Goal: Book appointment/travel/reservation

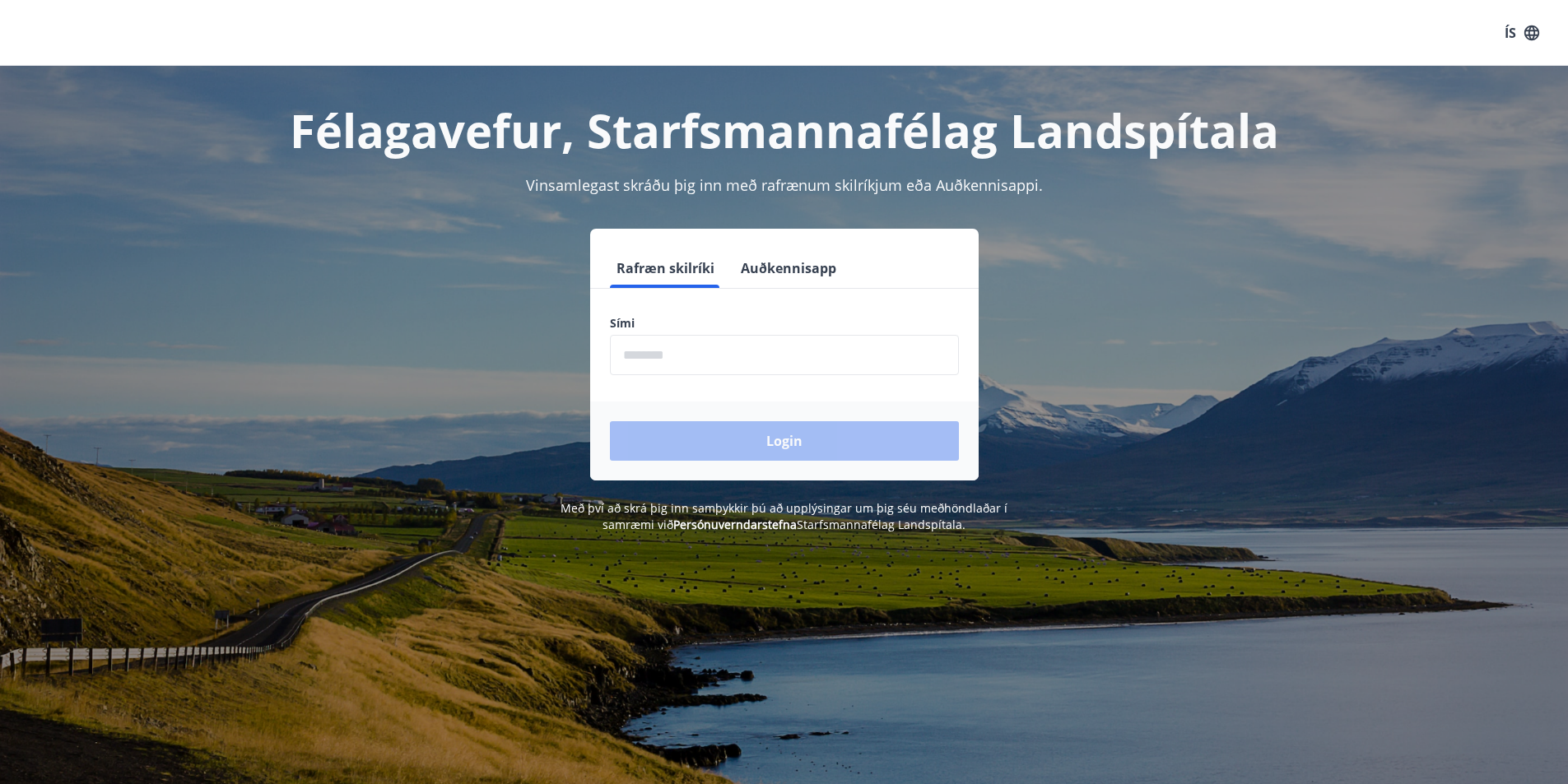
click at [829, 386] on form "Rafræn skilríki Auðkennisapp Sími ​ Login" at bounding box center [784, 364] width 388 height 232
click at [815, 378] on form "Rafræn skilríki Auðkennisapp Sími ​ Login" at bounding box center [784, 364] width 388 height 232
click at [795, 358] on input "phone" at bounding box center [784, 355] width 349 height 41
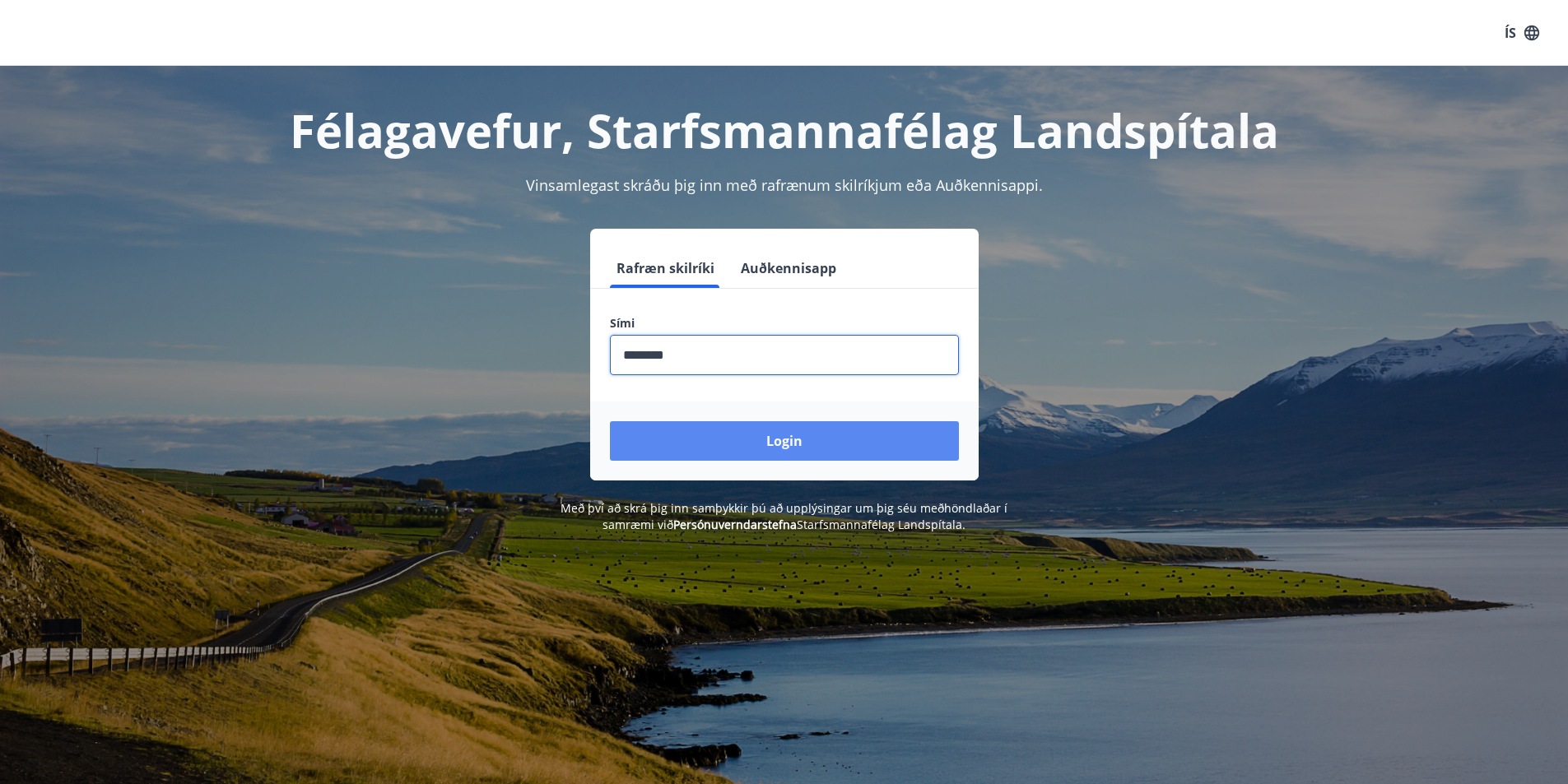
type input "********"
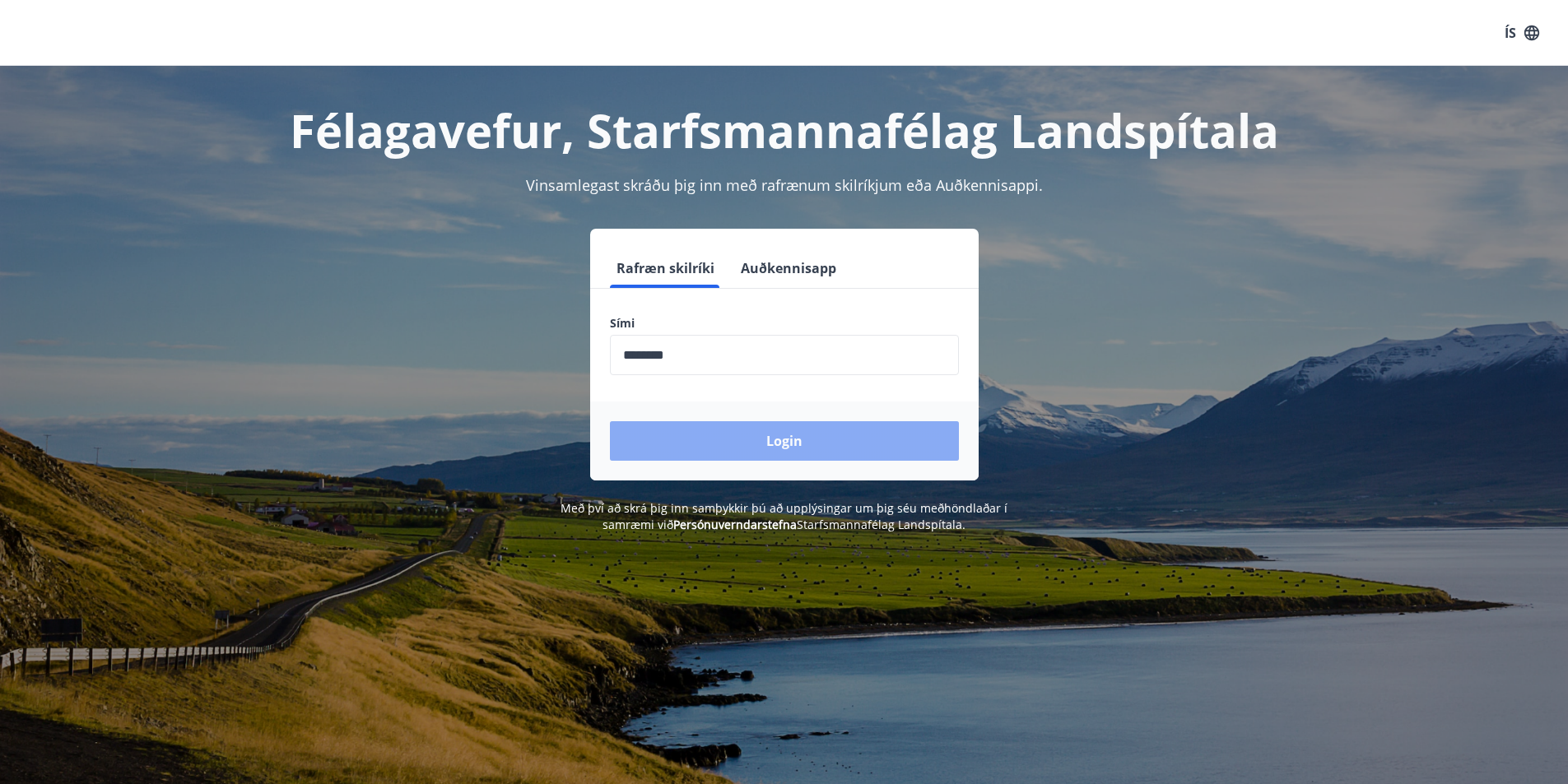
click at [810, 448] on button "Login" at bounding box center [784, 441] width 349 height 40
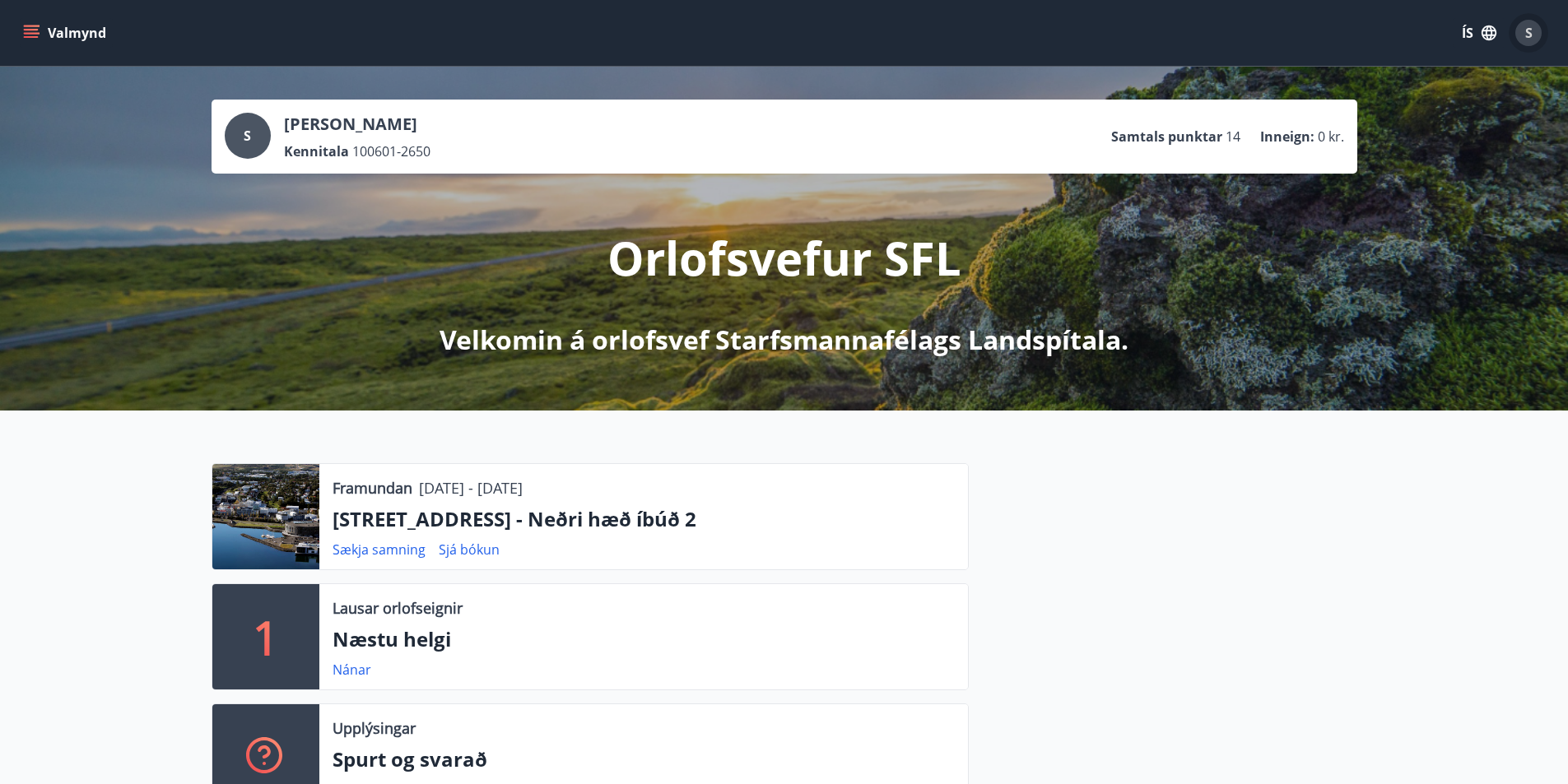
click at [1528, 32] on span "S" at bounding box center [1529, 32] width 7 height 18
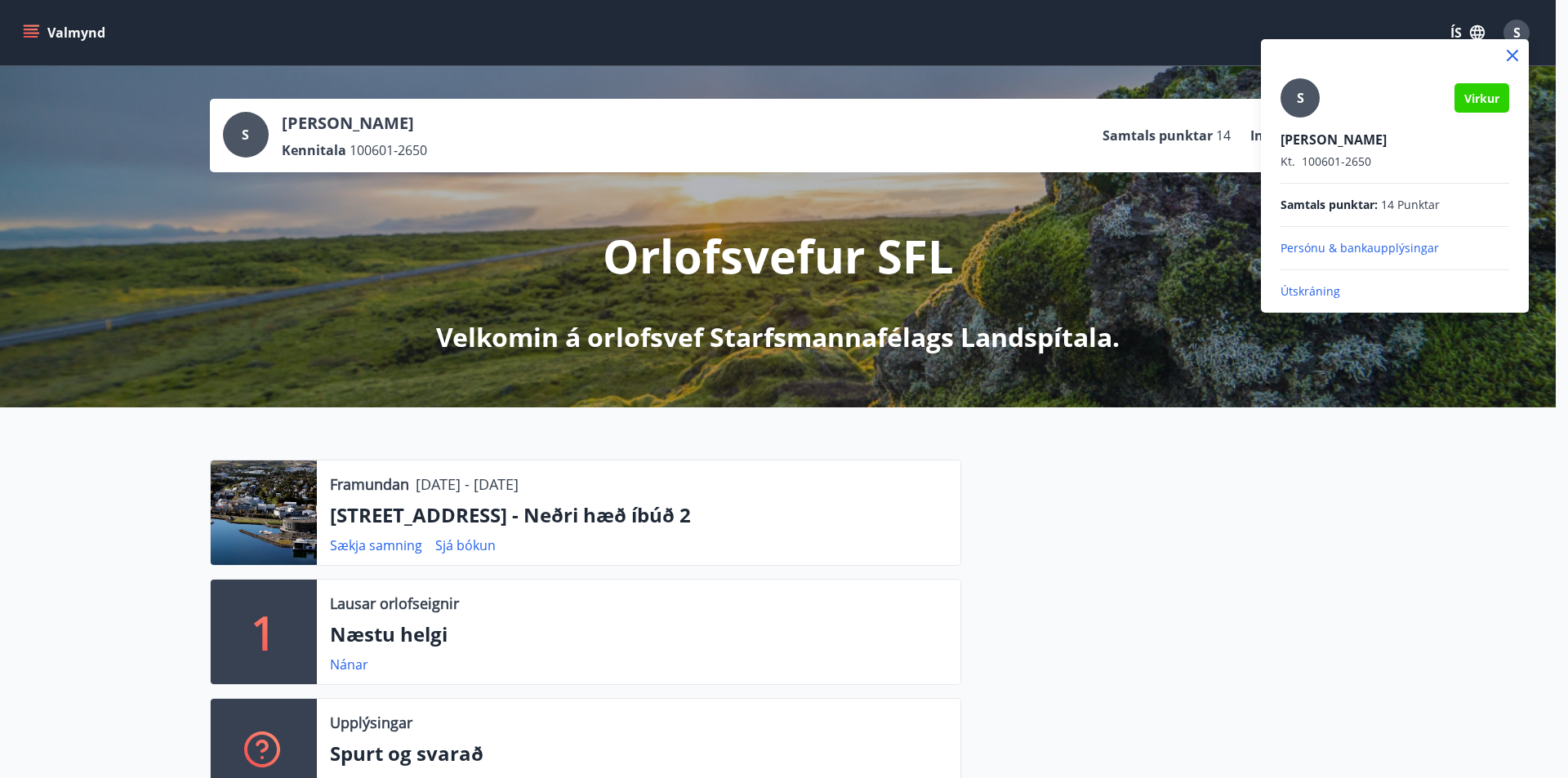
drag, startPoint x: 1397, startPoint y: 151, endPoint x: 840, endPoint y: 328, distance: 584.4
click at [1386, 154] on div "[PERSON_NAME] Björt [PERSON_NAME]. 100601-2650" at bounding box center [1394, 150] width 228 height 39
click at [1178, 519] on div at bounding box center [784, 389] width 1568 height 778
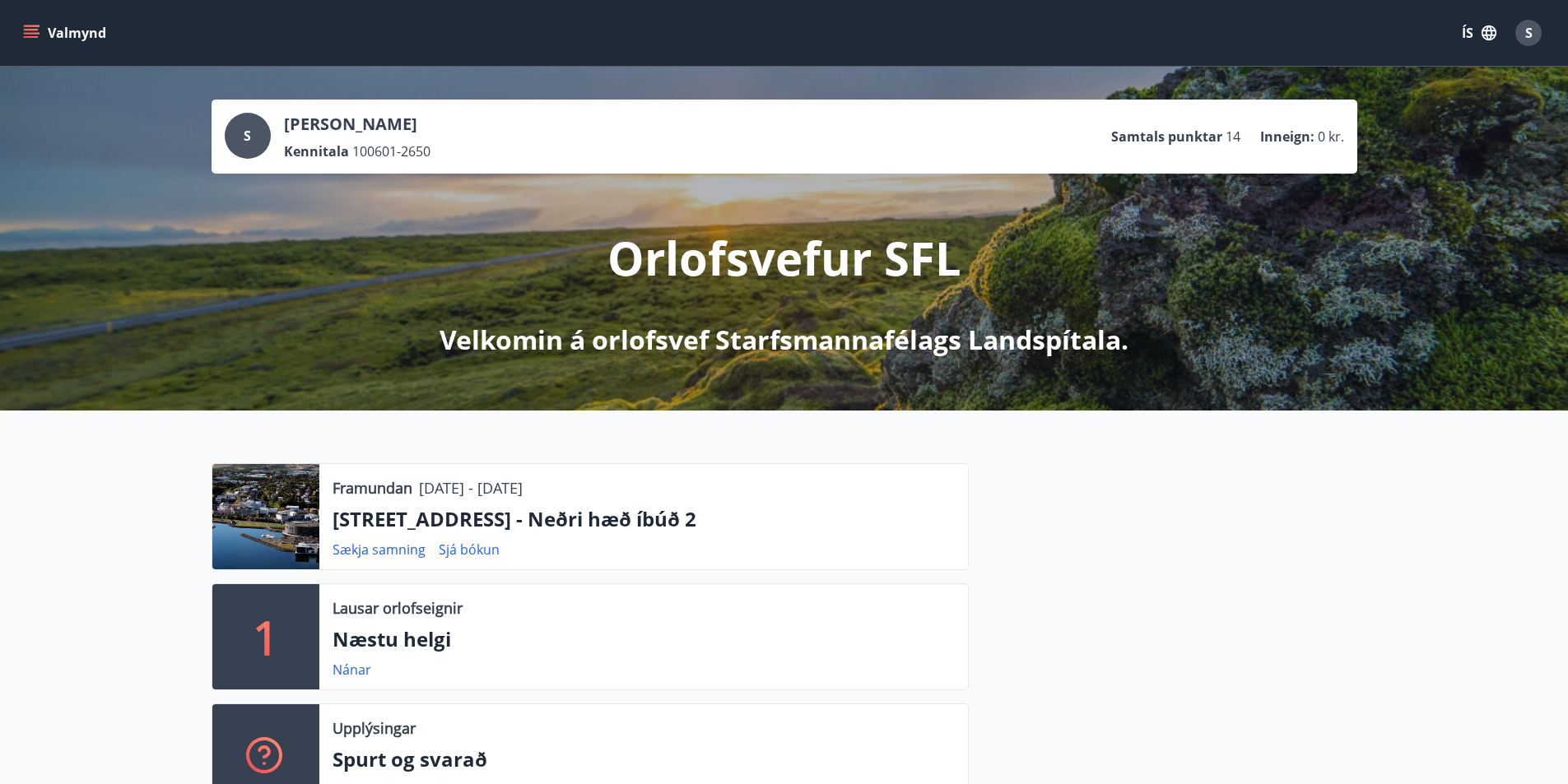
drag, startPoint x: 336, startPoint y: 115, endPoint x: 94, endPoint y: 97, distance: 242.7
click at [328, 115] on p "[PERSON_NAME]" at bounding box center [357, 125] width 146 height 23
click at [39, 35] on icon "menu" at bounding box center [32, 32] width 16 height 16
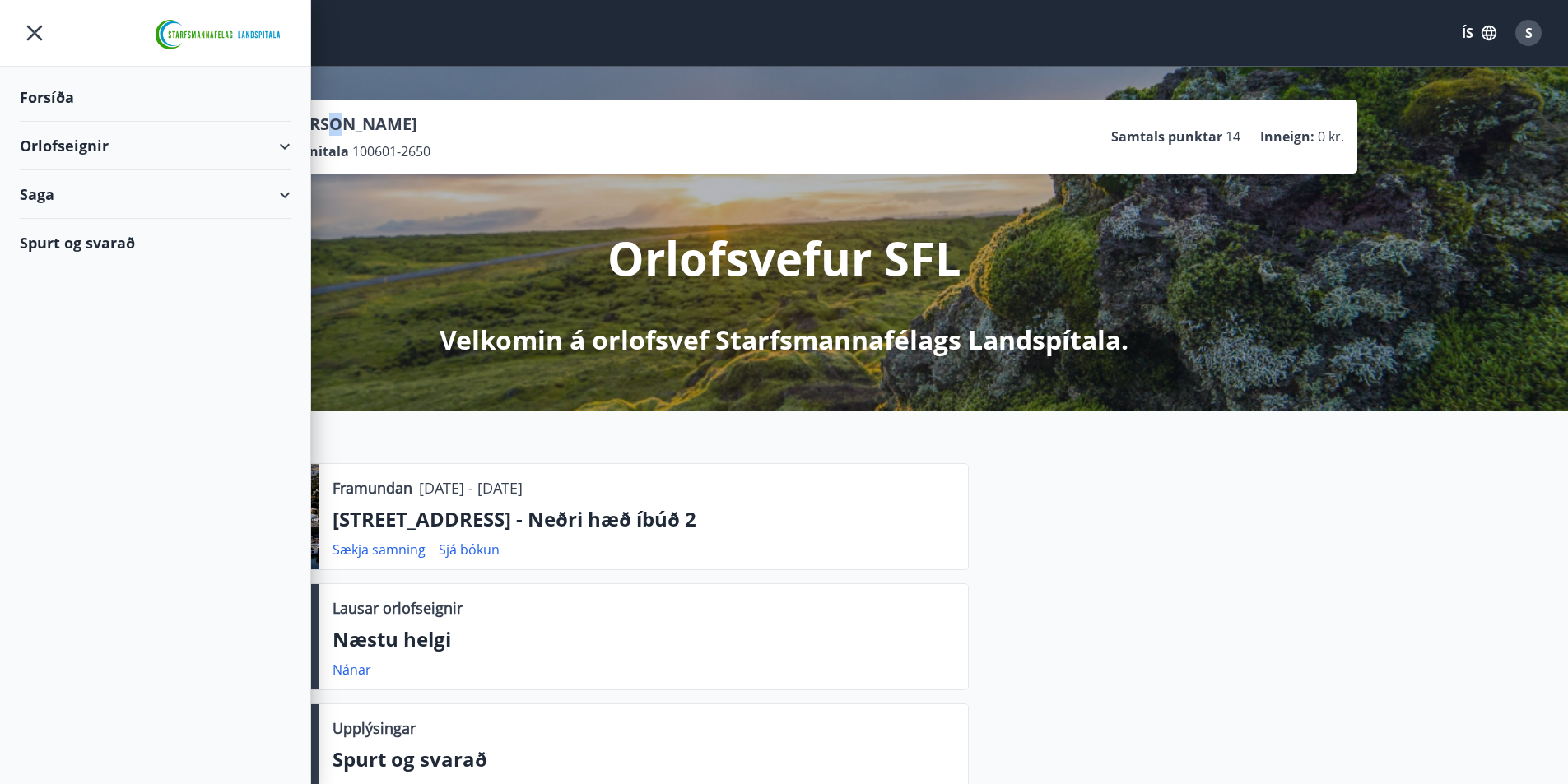
click at [285, 135] on div "Orlofseignir" at bounding box center [155, 146] width 271 height 49
click at [277, 147] on div "Orlofseignir" at bounding box center [155, 146] width 271 height 49
click at [282, 192] on div "Saga" at bounding box center [155, 195] width 271 height 49
click at [76, 236] on div "Bókanir" at bounding box center [154, 236] width 245 height 34
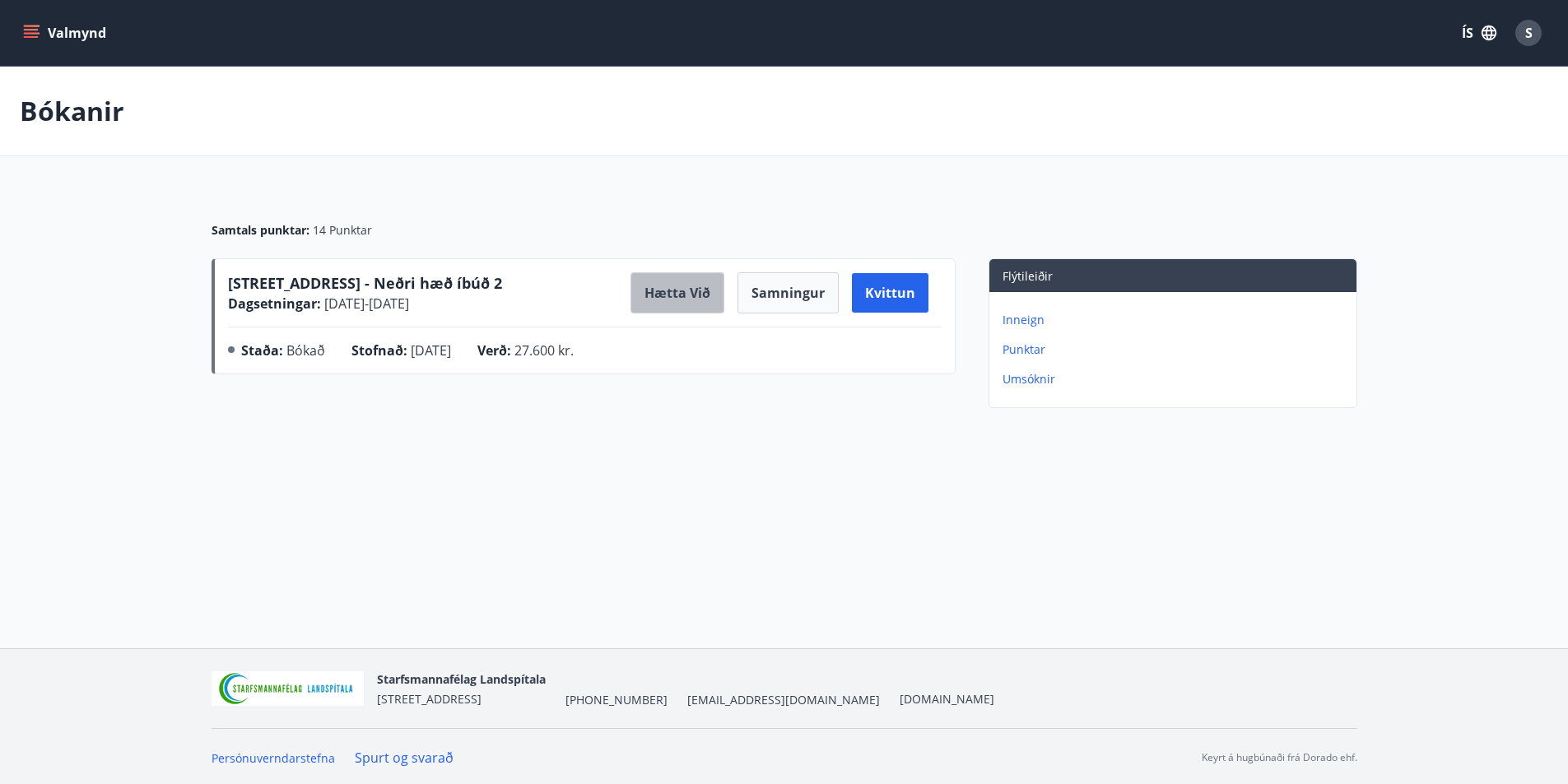
click at [689, 296] on button "Hætta við" at bounding box center [678, 293] width 94 height 42
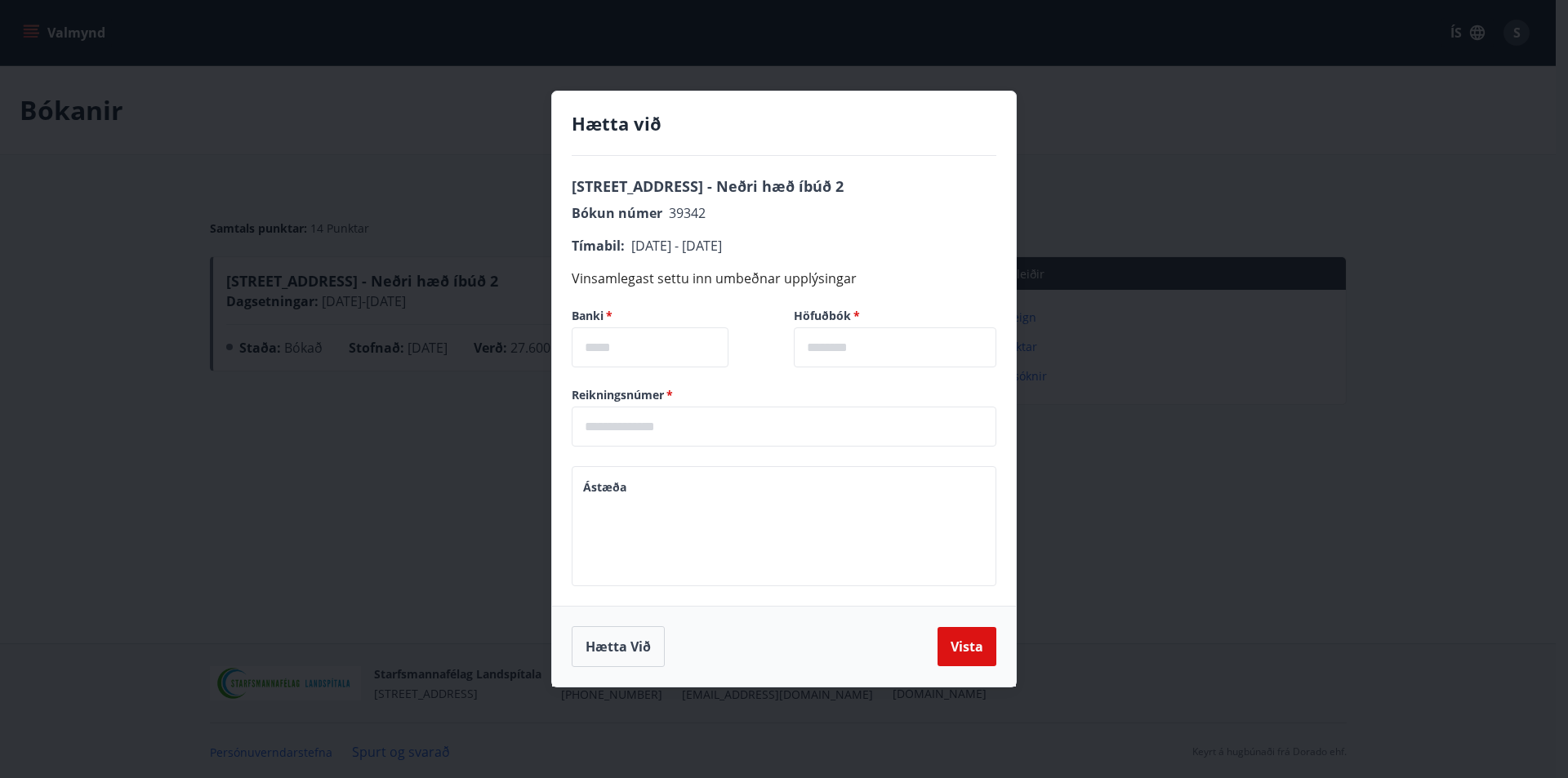
click at [691, 346] on input "text" at bounding box center [649, 347] width 157 height 40
type input "*"
type input "****"
click at [923, 346] on input "text" at bounding box center [895, 347] width 202 height 40
type input "**"
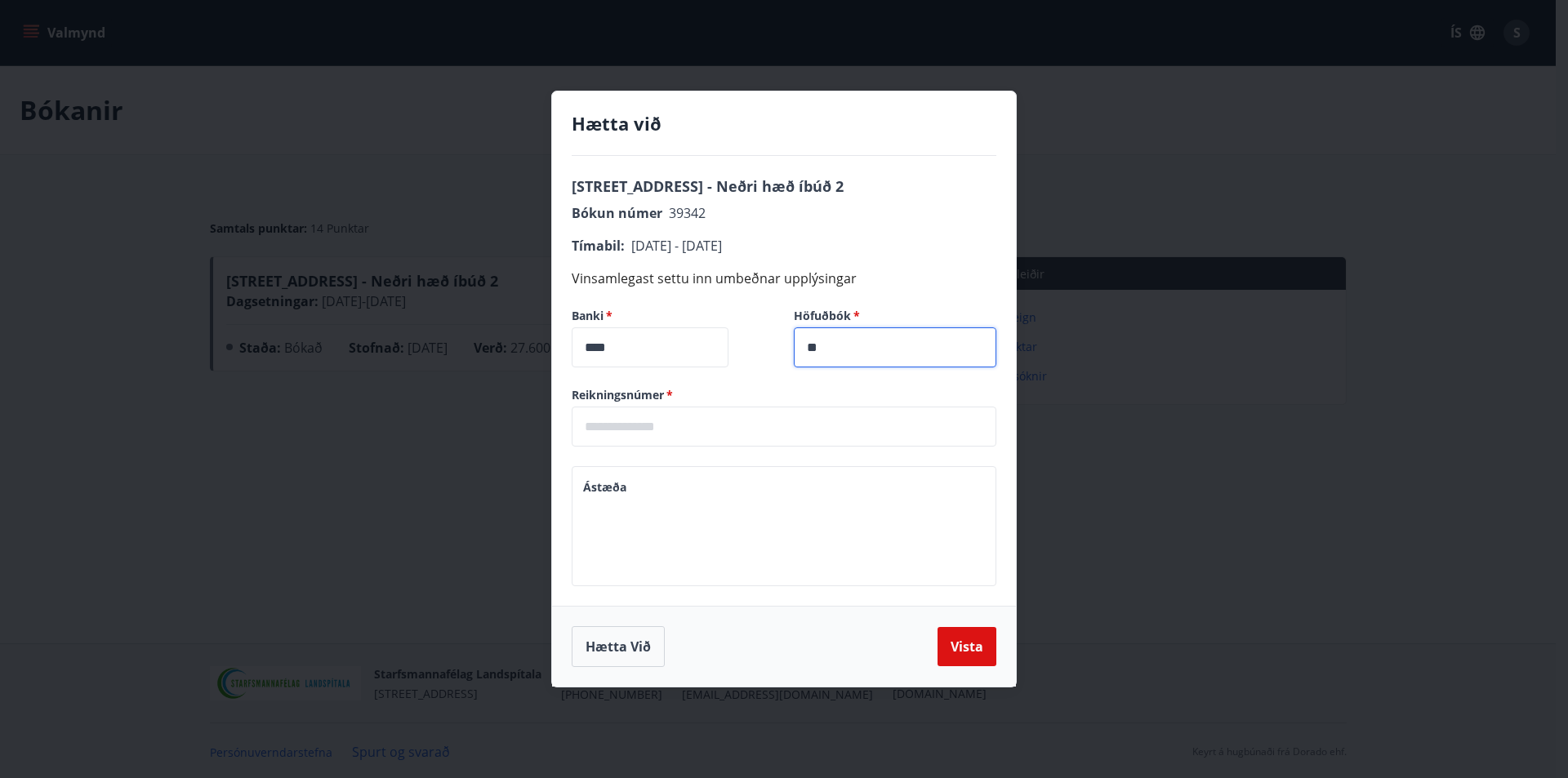
click at [885, 413] on input "text" at bounding box center [784, 426] width 424 height 40
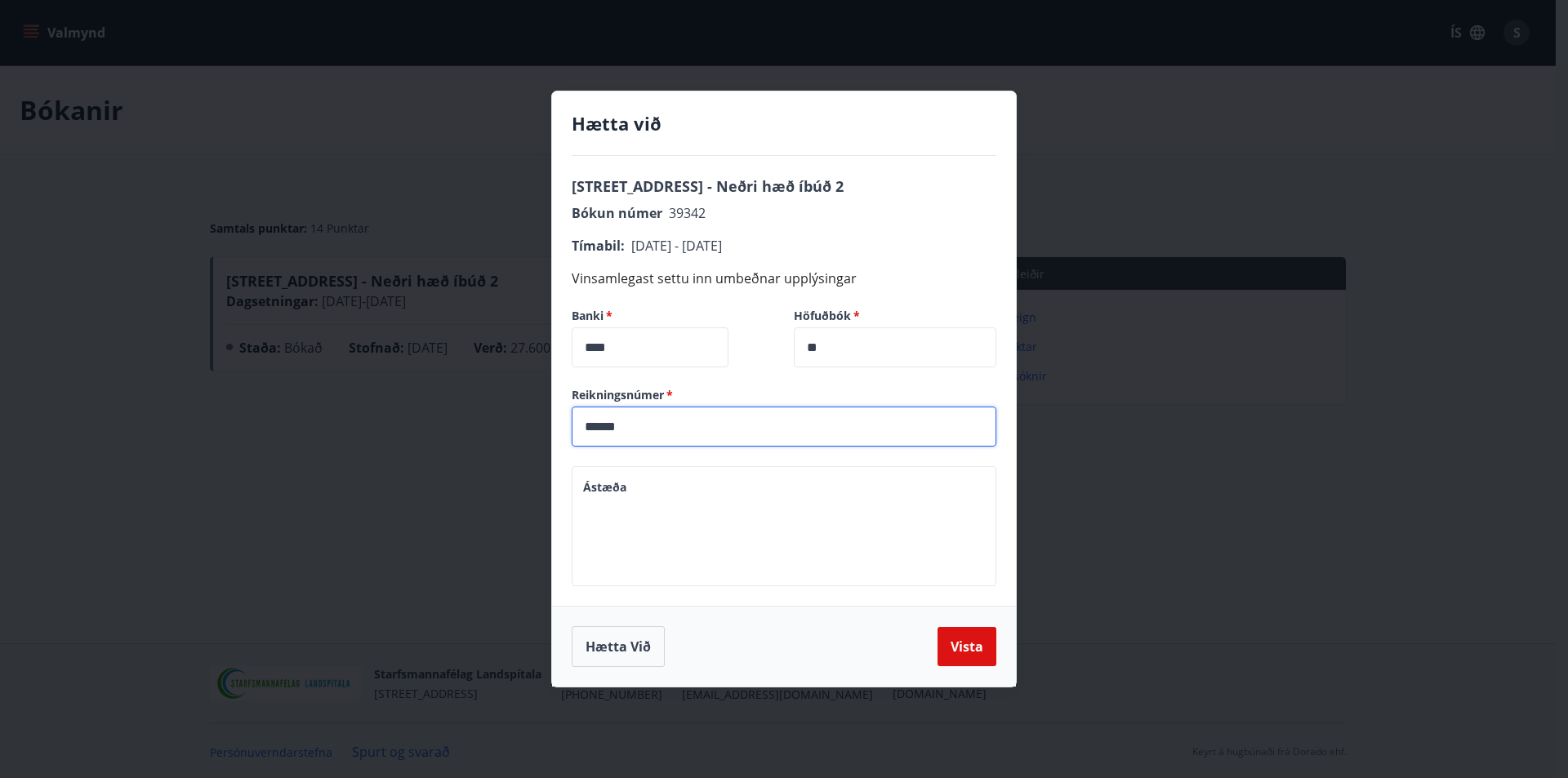
type input "******"
click at [613, 472] on div "* Ástæða" at bounding box center [784, 526] width 424 height 120
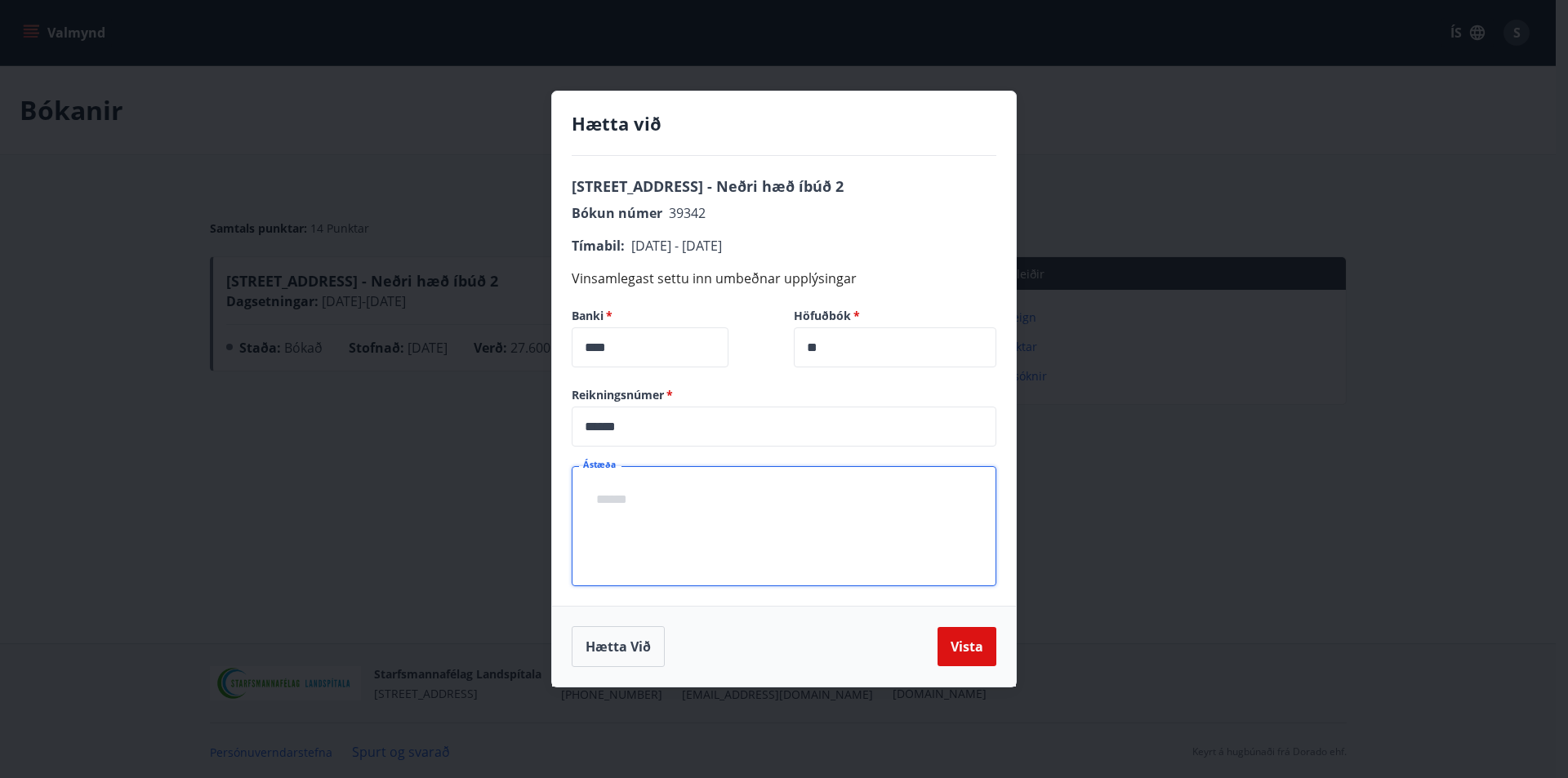
click at [624, 489] on textarea "Ástæða" at bounding box center [784, 526] width 402 height 93
type textarea "**********"
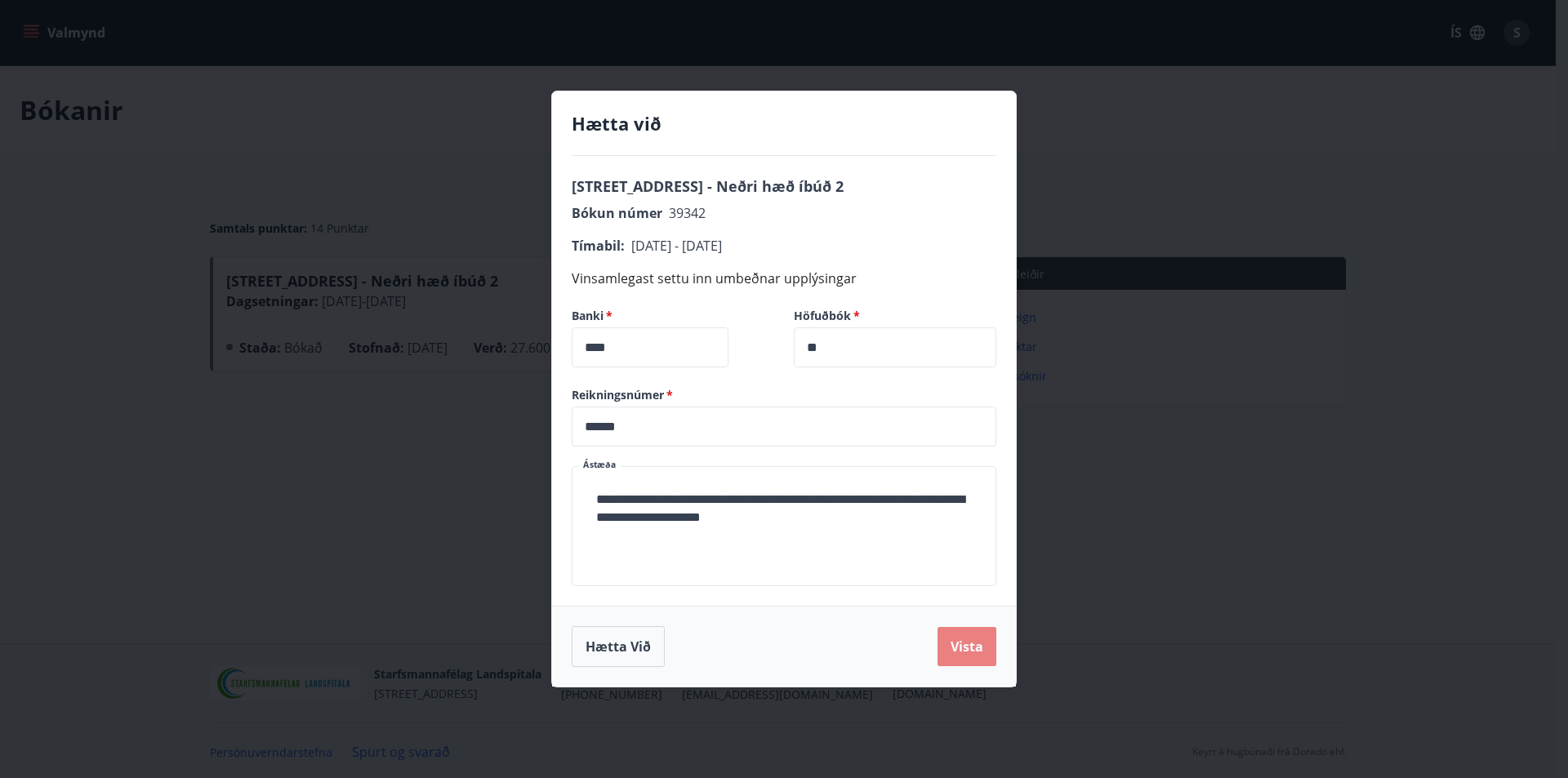
click at [972, 641] on button "Vista" at bounding box center [967, 646] width 59 height 39
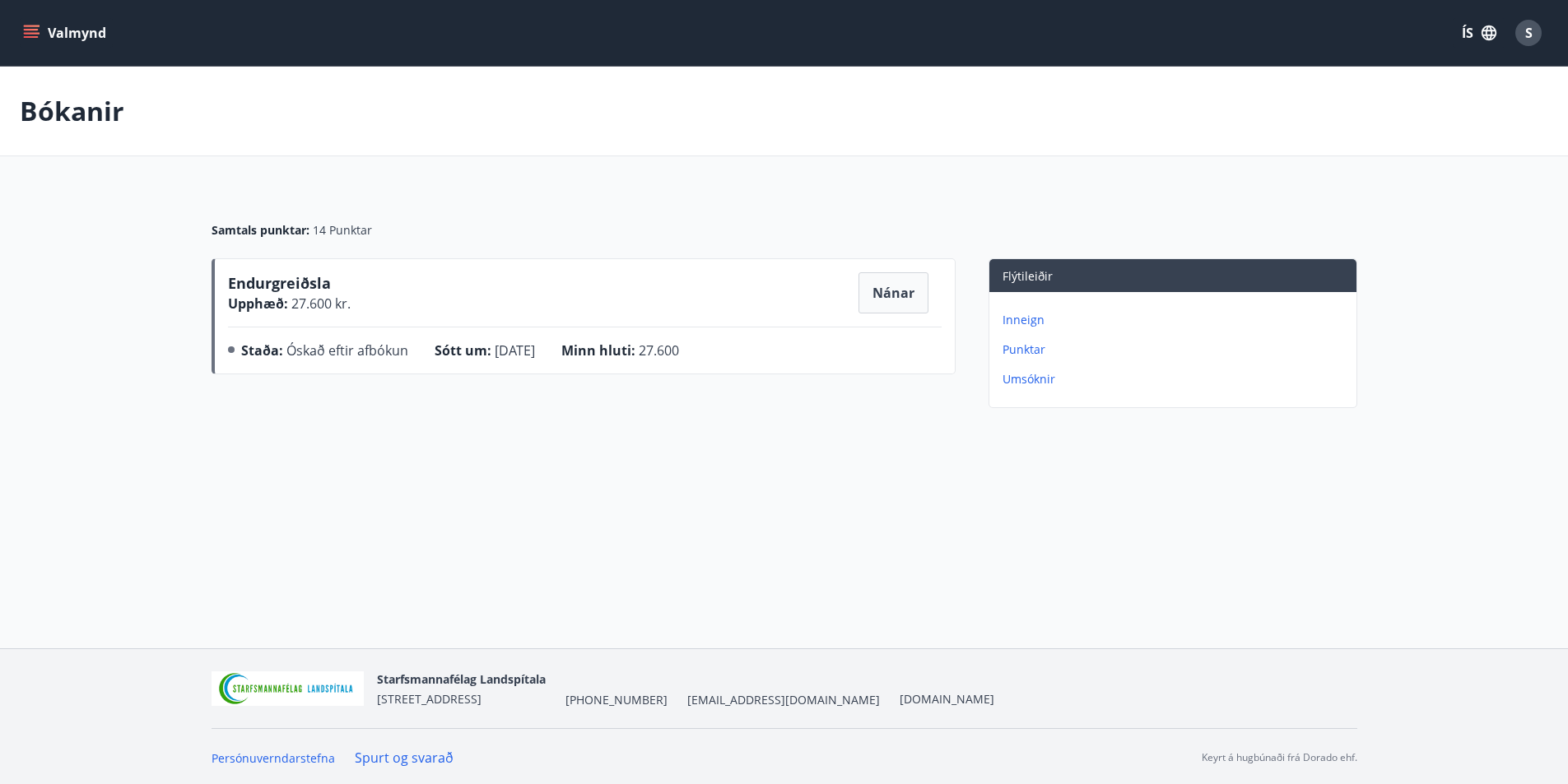
click at [60, 27] on button "Valmynd" at bounding box center [66, 32] width 93 height 30
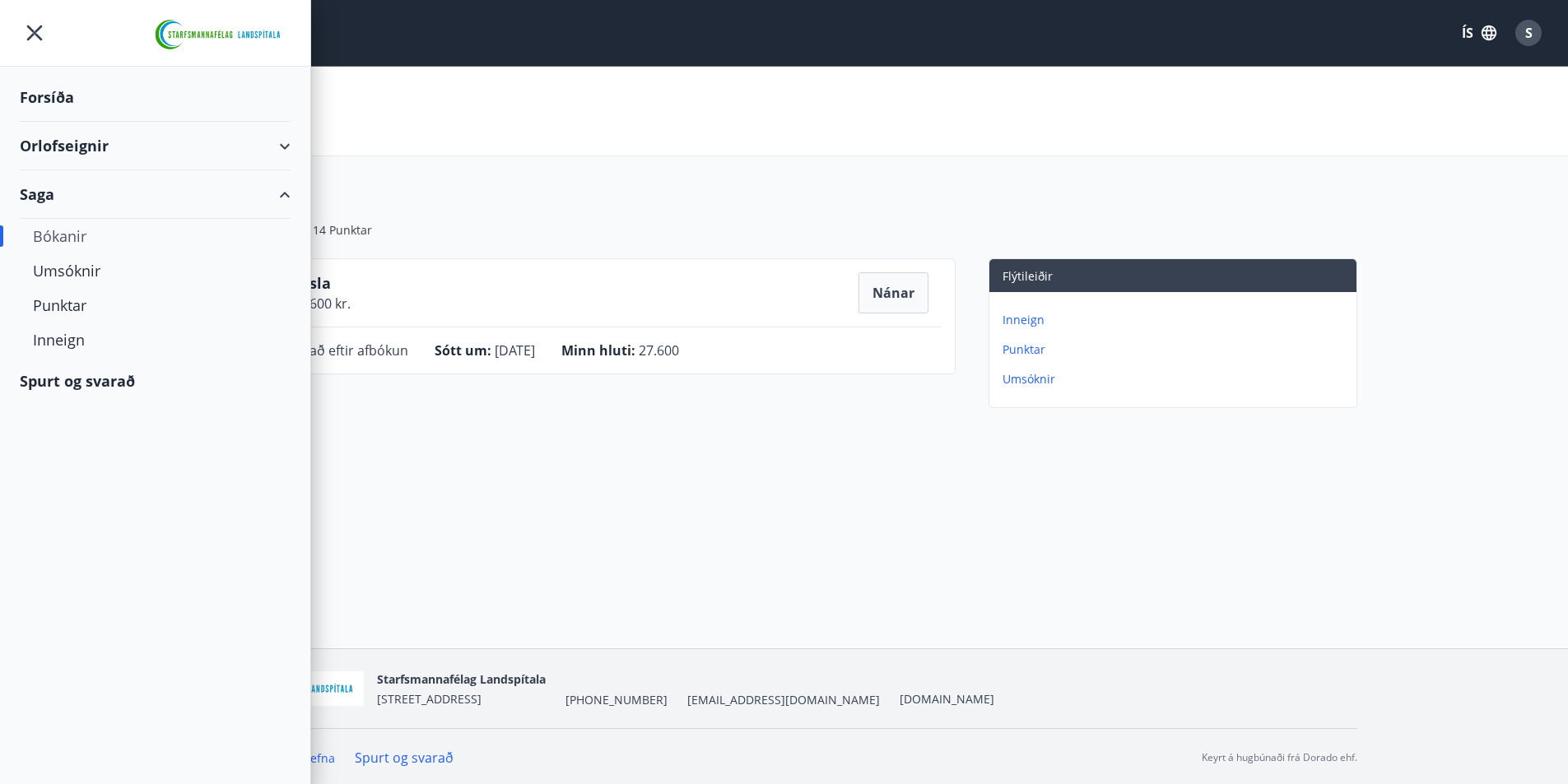
click at [285, 143] on div "Orlofseignir" at bounding box center [155, 146] width 271 height 49
click at [76, 185] on div "Framboð" at bounding box center [154, 188] width 245 height 34
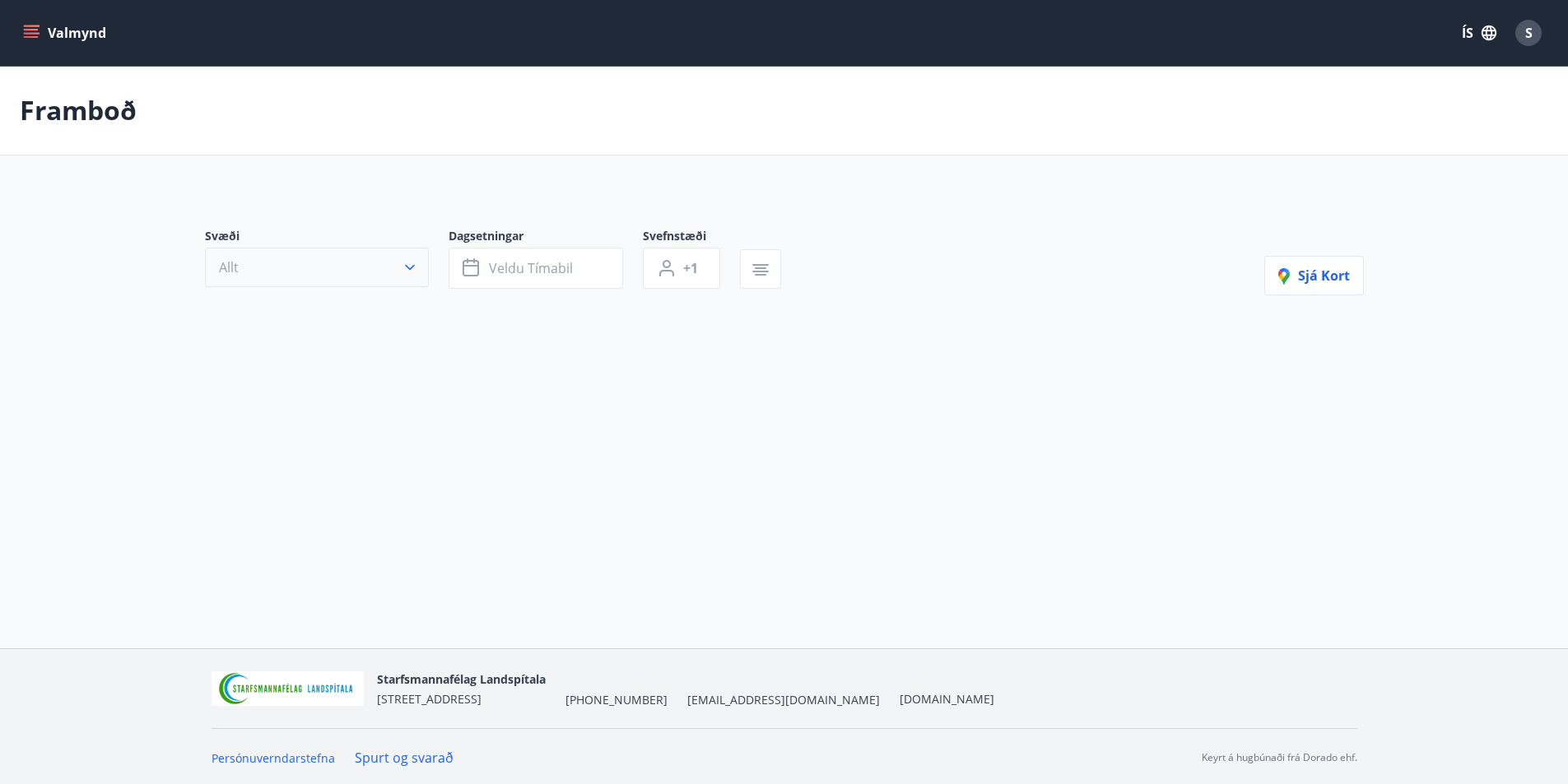
click at [332, 276] on button "Allt" at bounding box center [317, 267] width 224 height 40
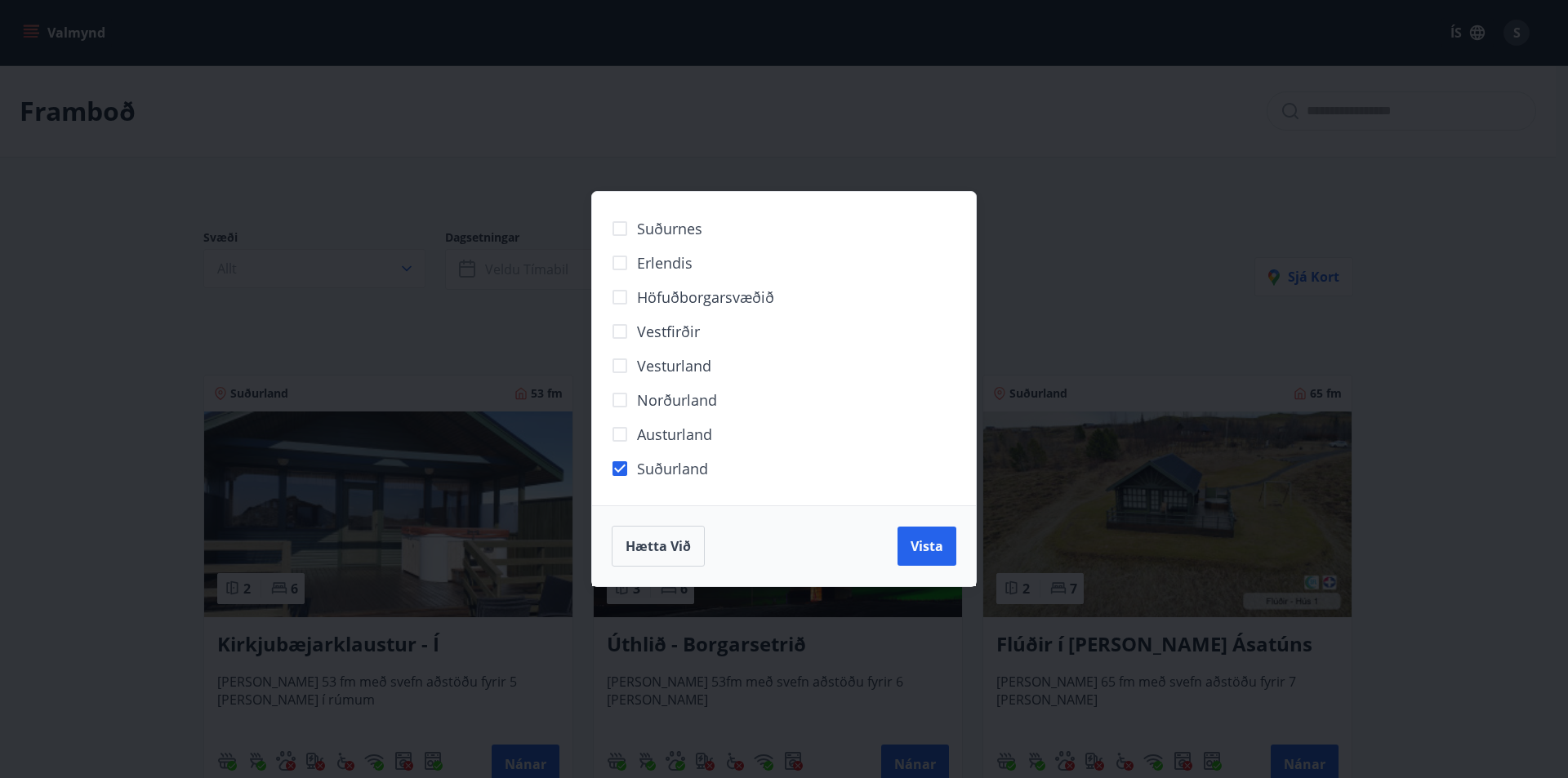
click at [678, 380] on label "Vesturland" at bounding box center [656, 365] width 108 height 34
click at [919, 548] on span "Vista" at bounding box center [927, 546] width 32 height 18
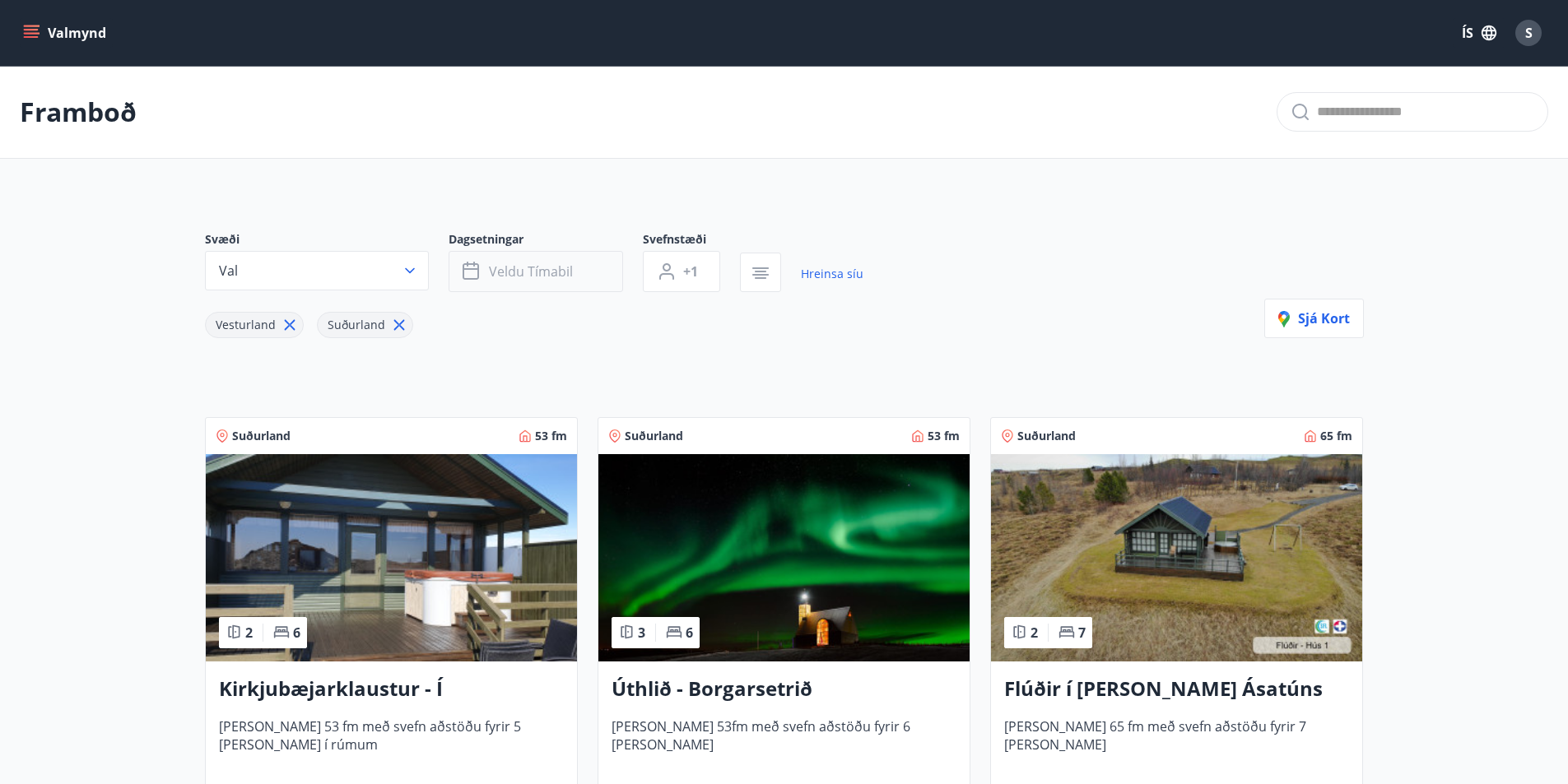
click at [550, 258] on button "Veldu tímabil" at bounding box center [535, 272] width 174 height 42
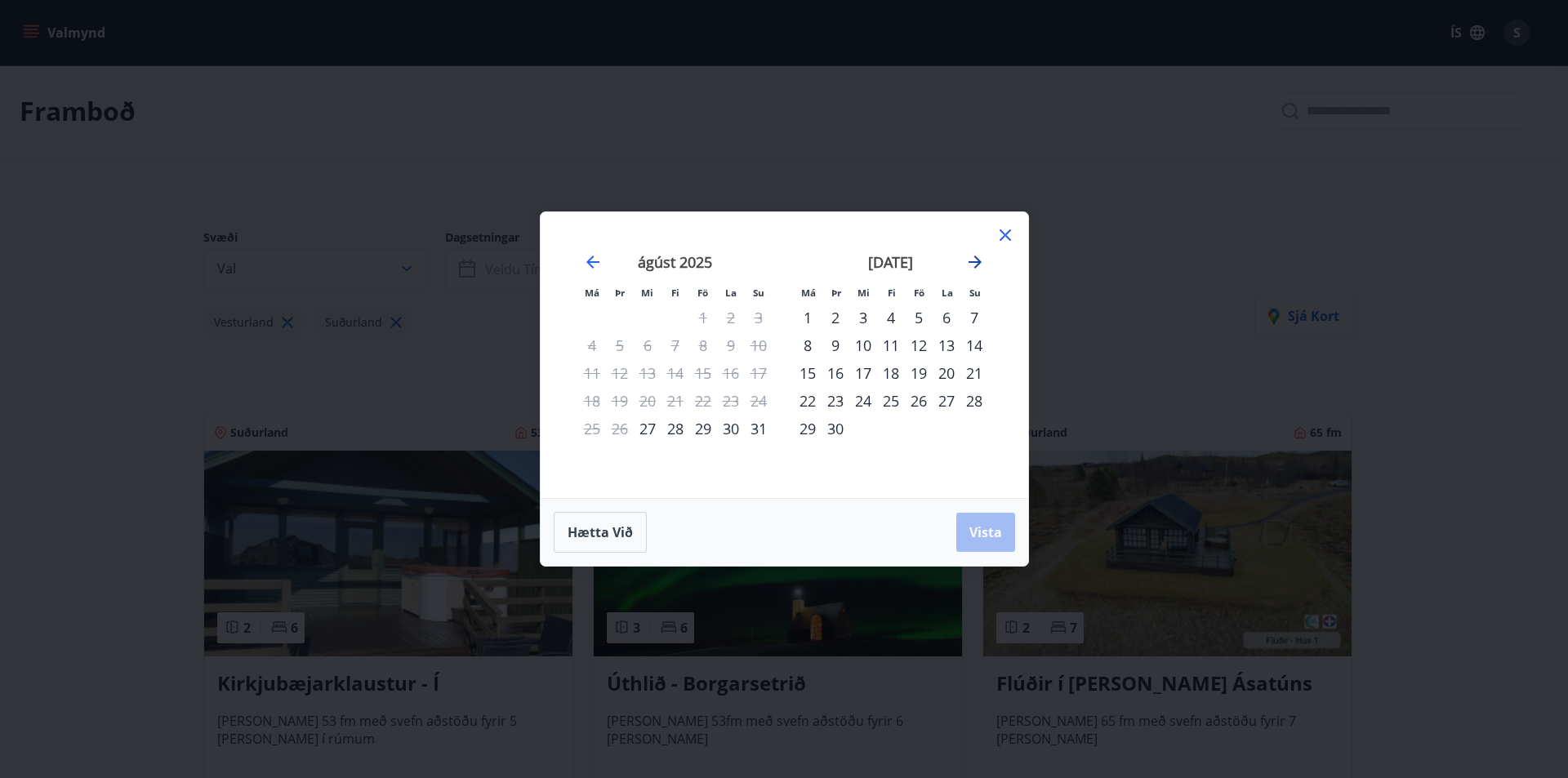
click at [973, 263] on icon "Move forward to switch to the next month." at bounding box center [975, 261] width 13 height 13
click at [927, 374] on div "17" at bounding box center [918, 372] width 28 height 28
click at [973, 376] on div "19" at bounding box center [973, 372] width 28 height 28
click at [997, 540] on span "Vista" at bounding box center [985, 533] width 32 height 18
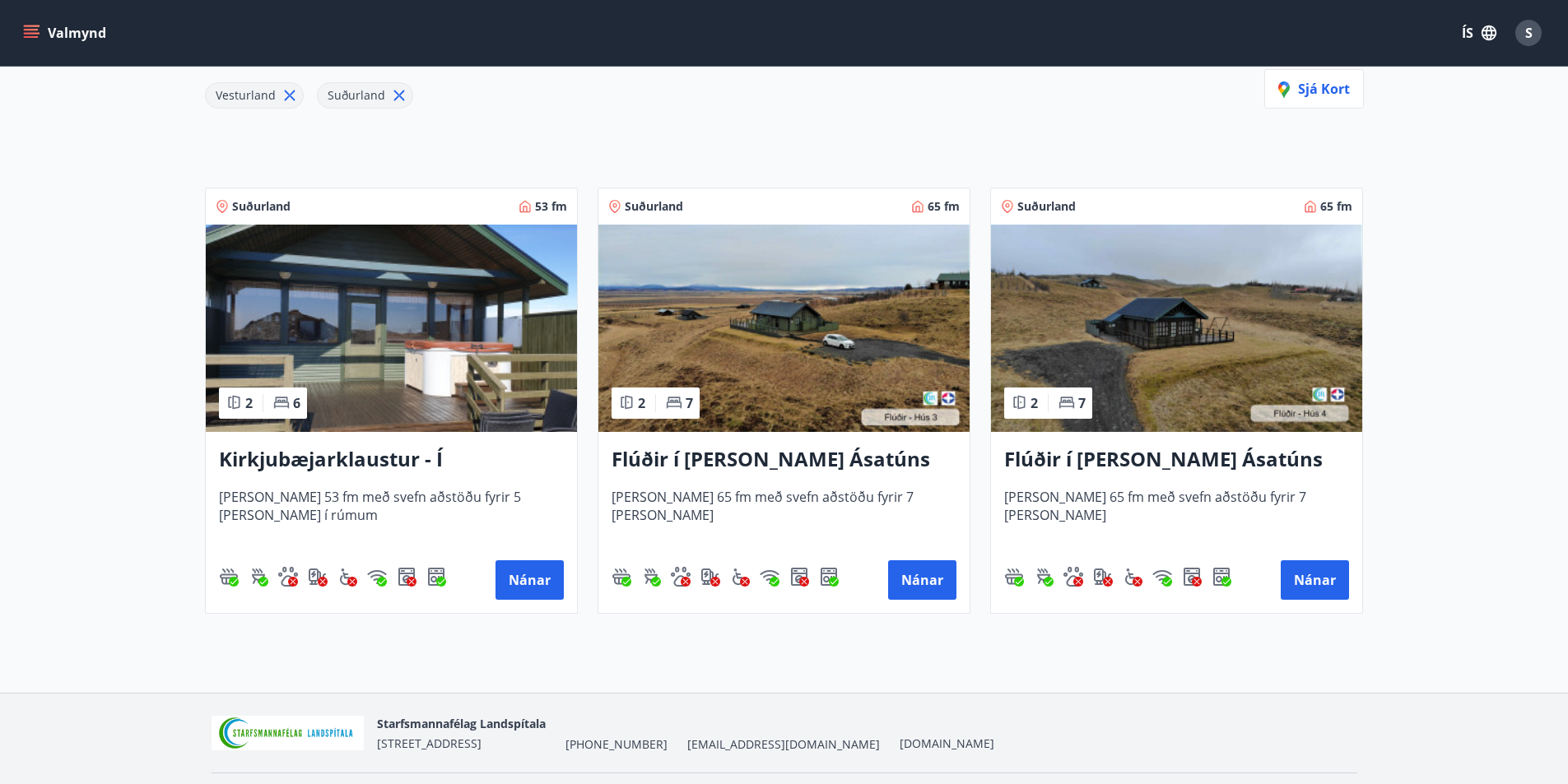
scroll to position [247, 0]
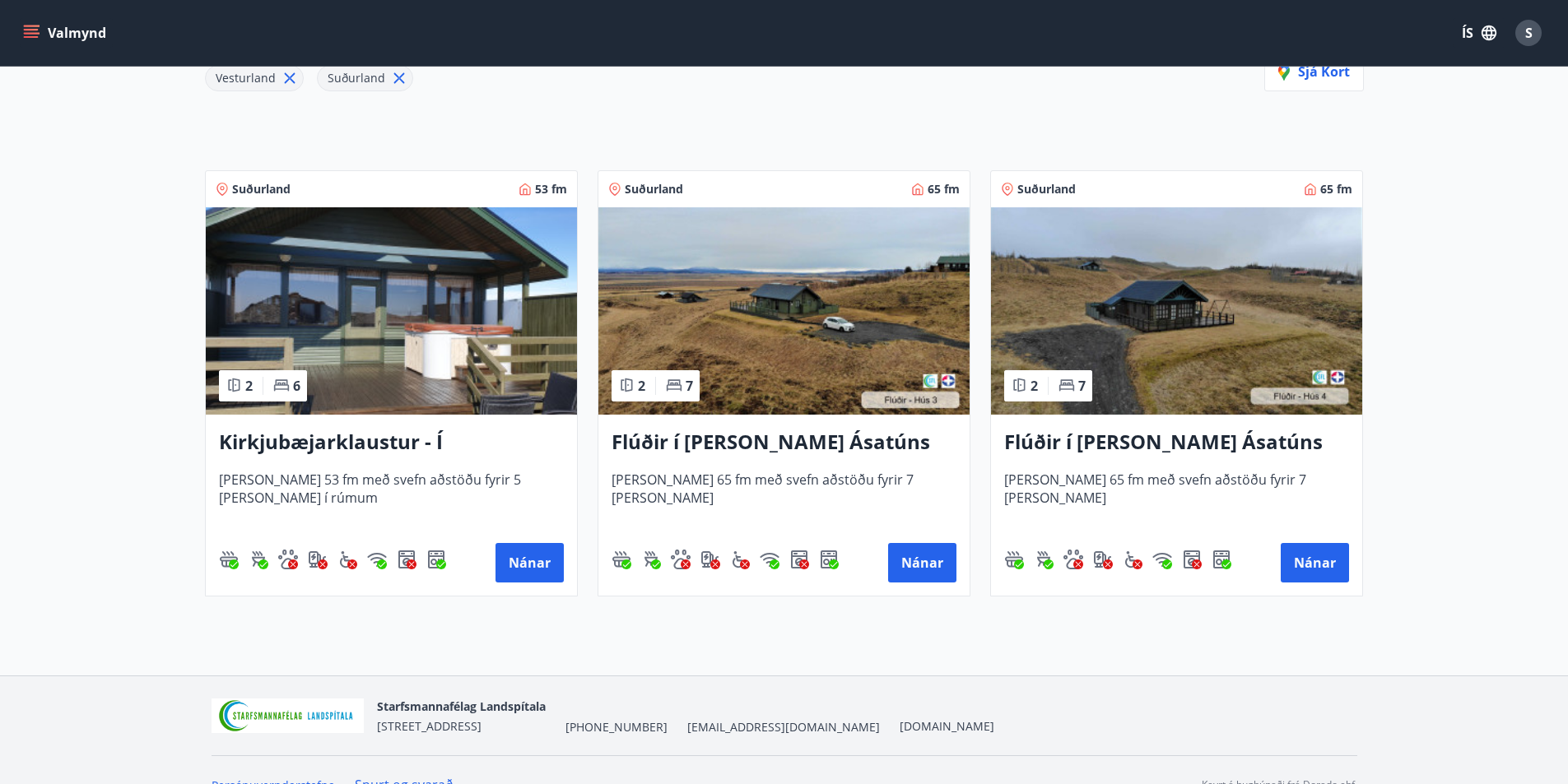
click at [1109, 447] on h3 "Flúðir í [PERSON_NAME] Ásatúns hús 4 - í Þverlág" at bounding box center [1177, 442] width 345 height 30
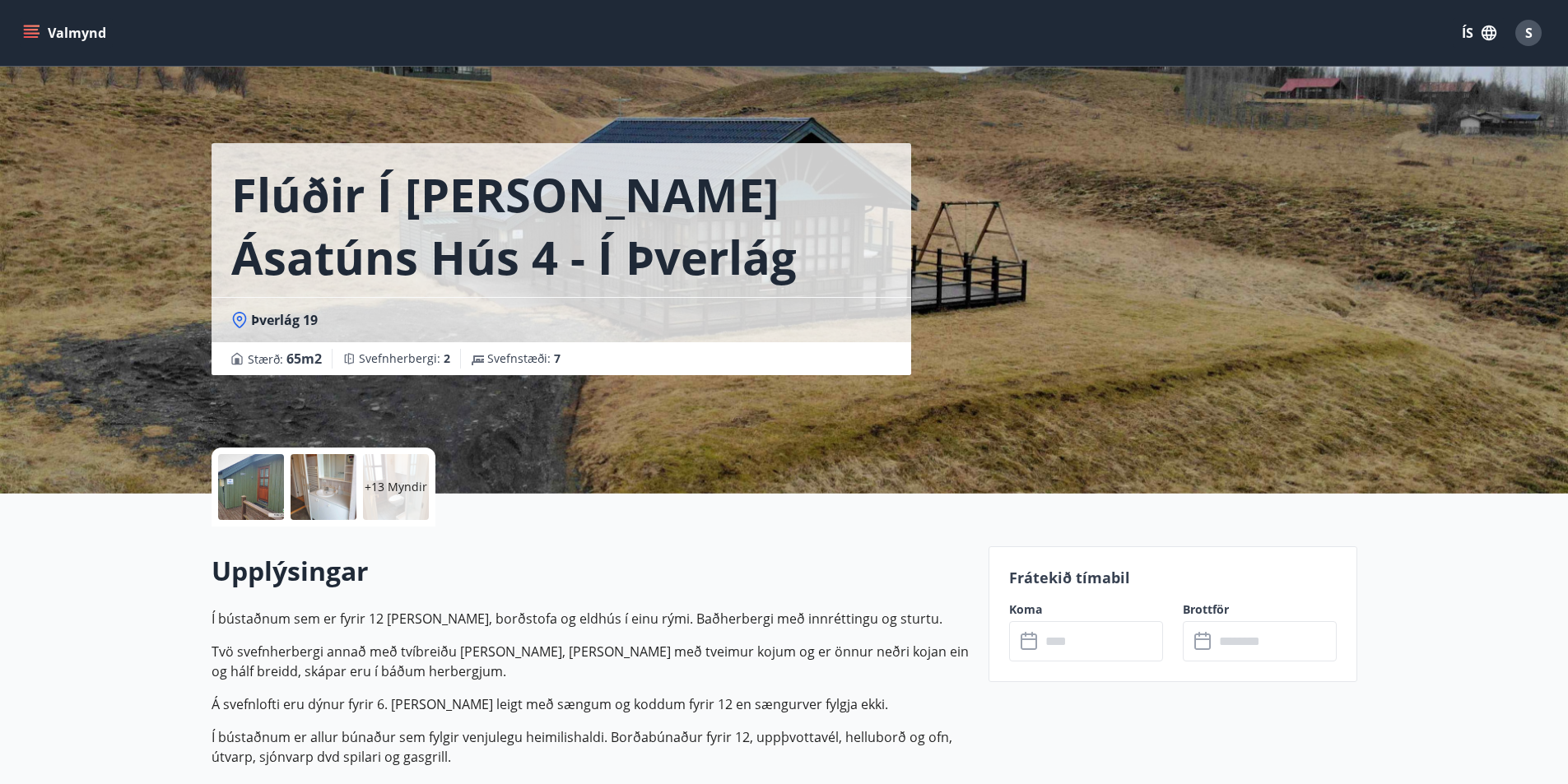
click at [259, 500] on div at bounding box center [251, 486] width 66 height 66
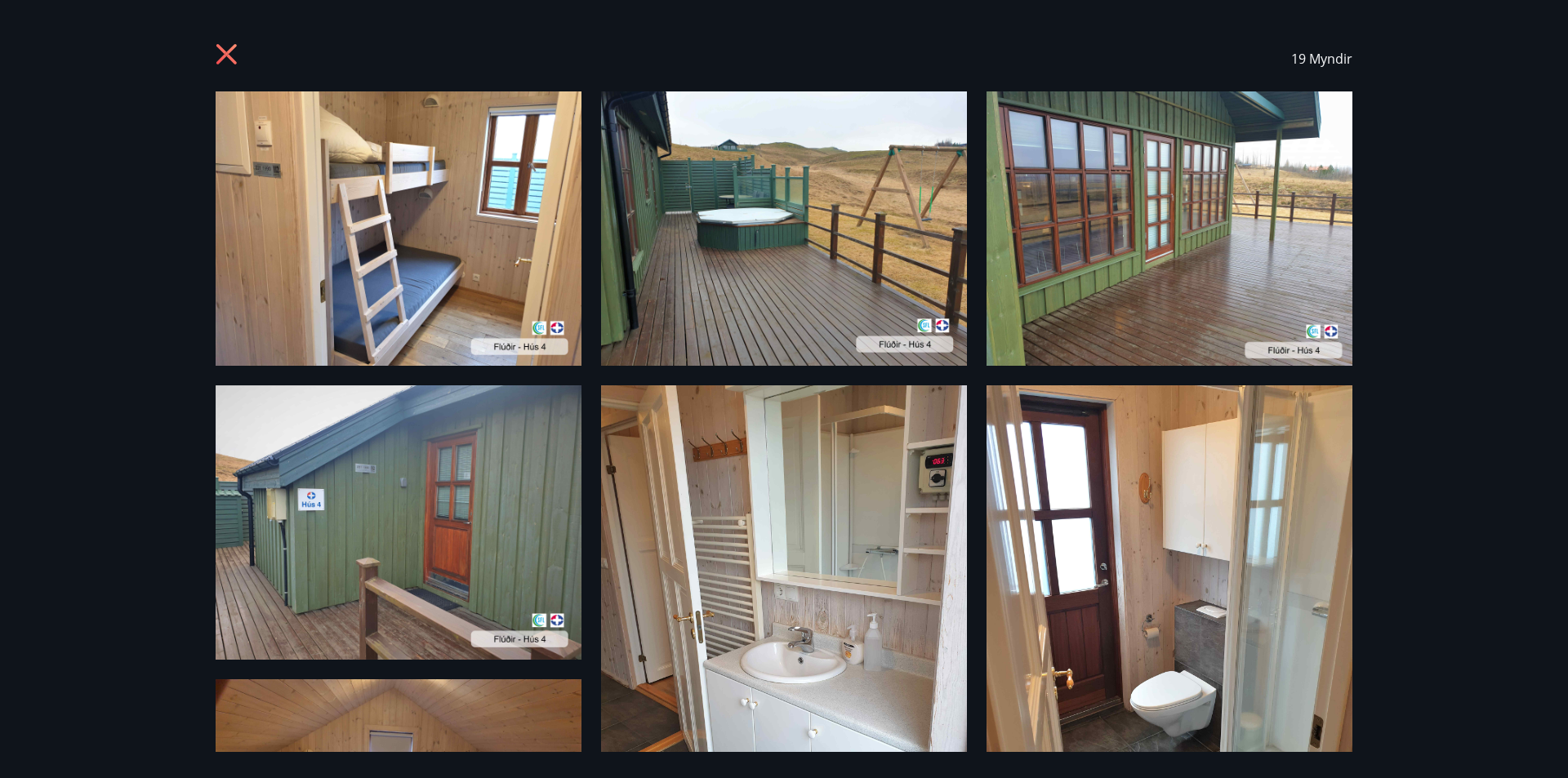
click at [218, 41] on div "19 Myndir" at bounding box center [784, 58] width 1136 height 65
click at [218, 54] on icon at bounding box center [228, 56] width 26 height 26
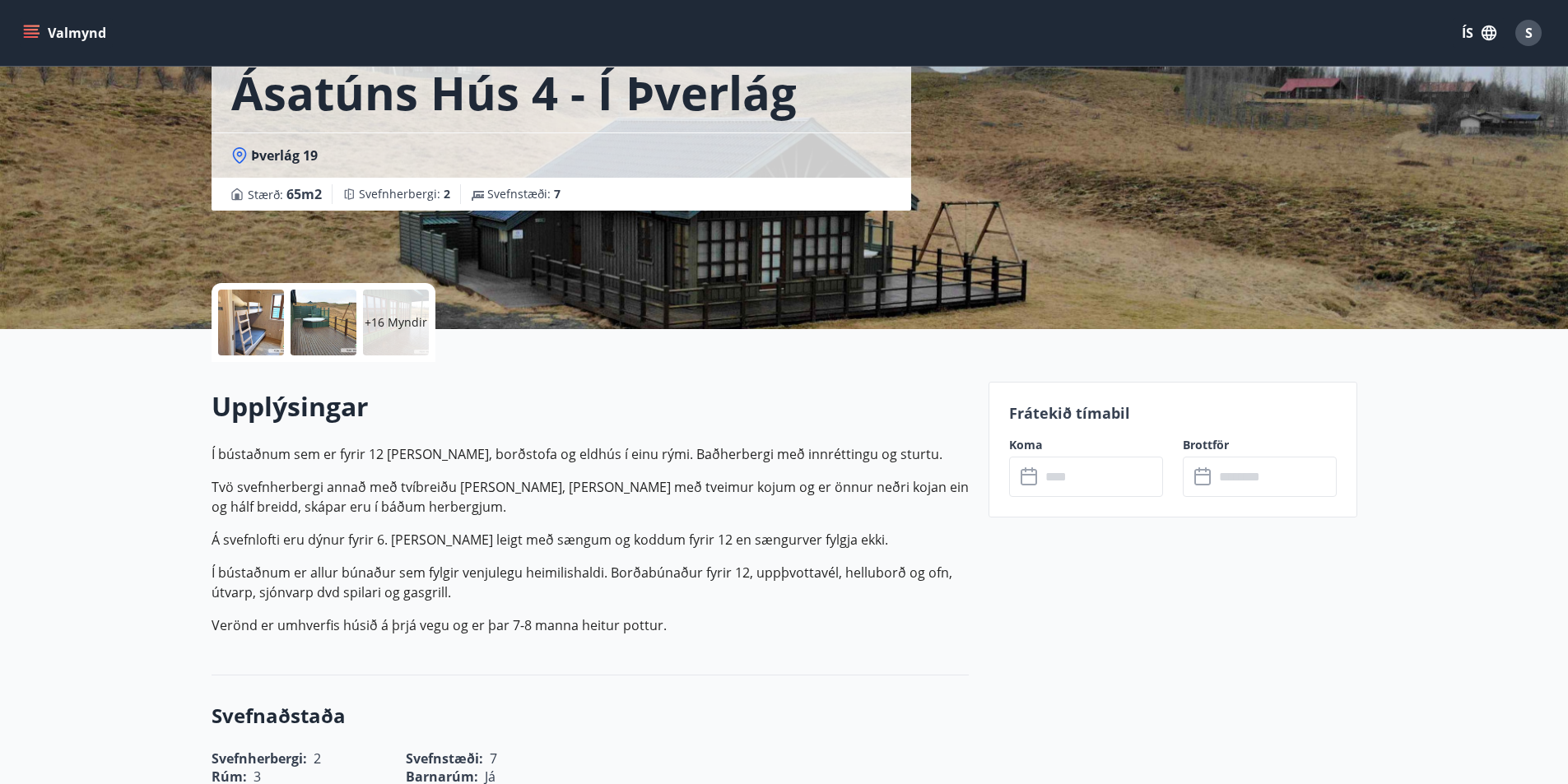
scroll to position [82, 0]
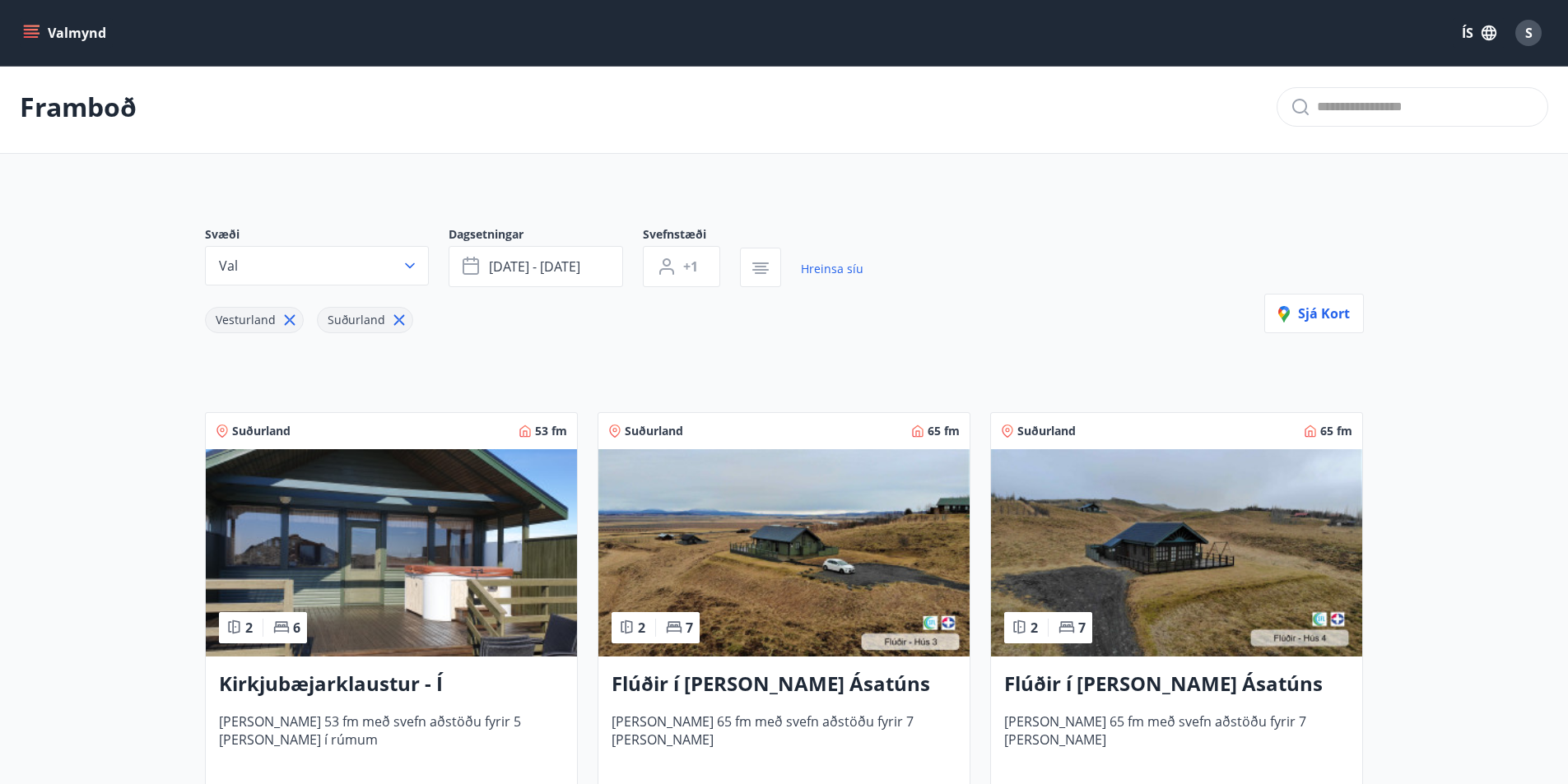
scroll to position [164, 0]
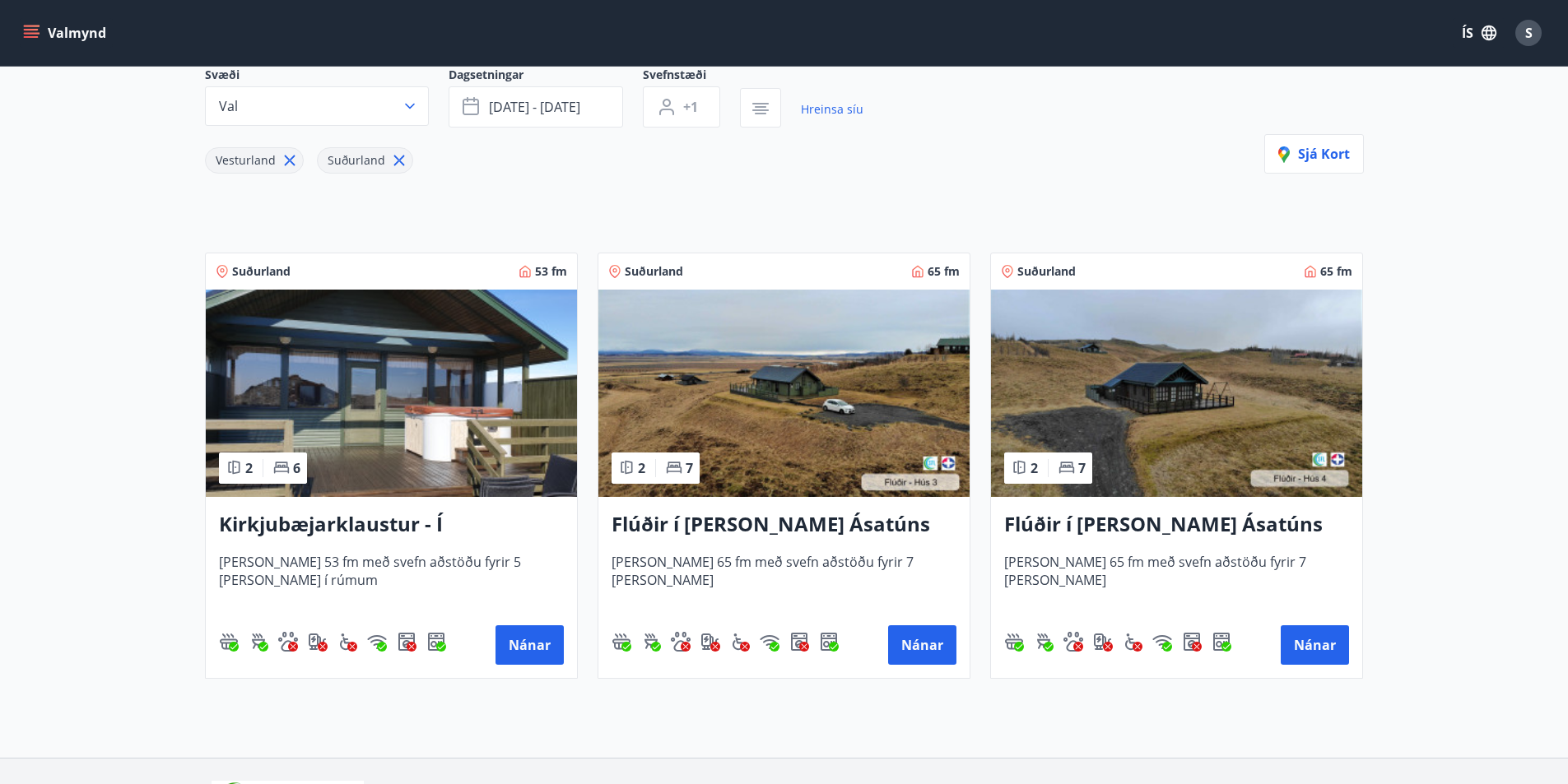
click at [1149, 531] on h3 "Flúðir í [PERSON_NAME] Ásatúns hús 4 - í Þverlág" at bounding box center [1177, 524] width 345 height 30
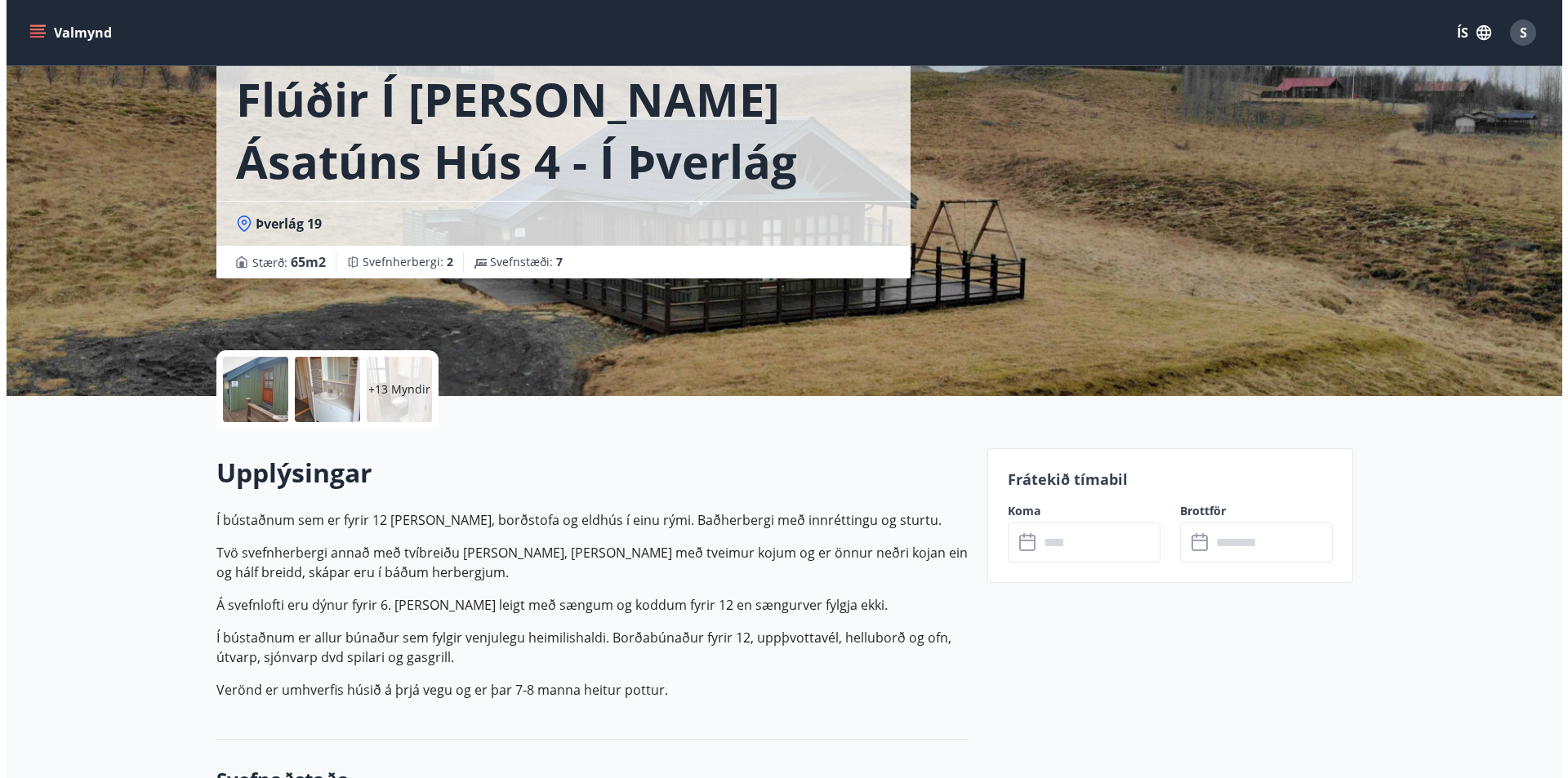
scroll to position [163, 0]
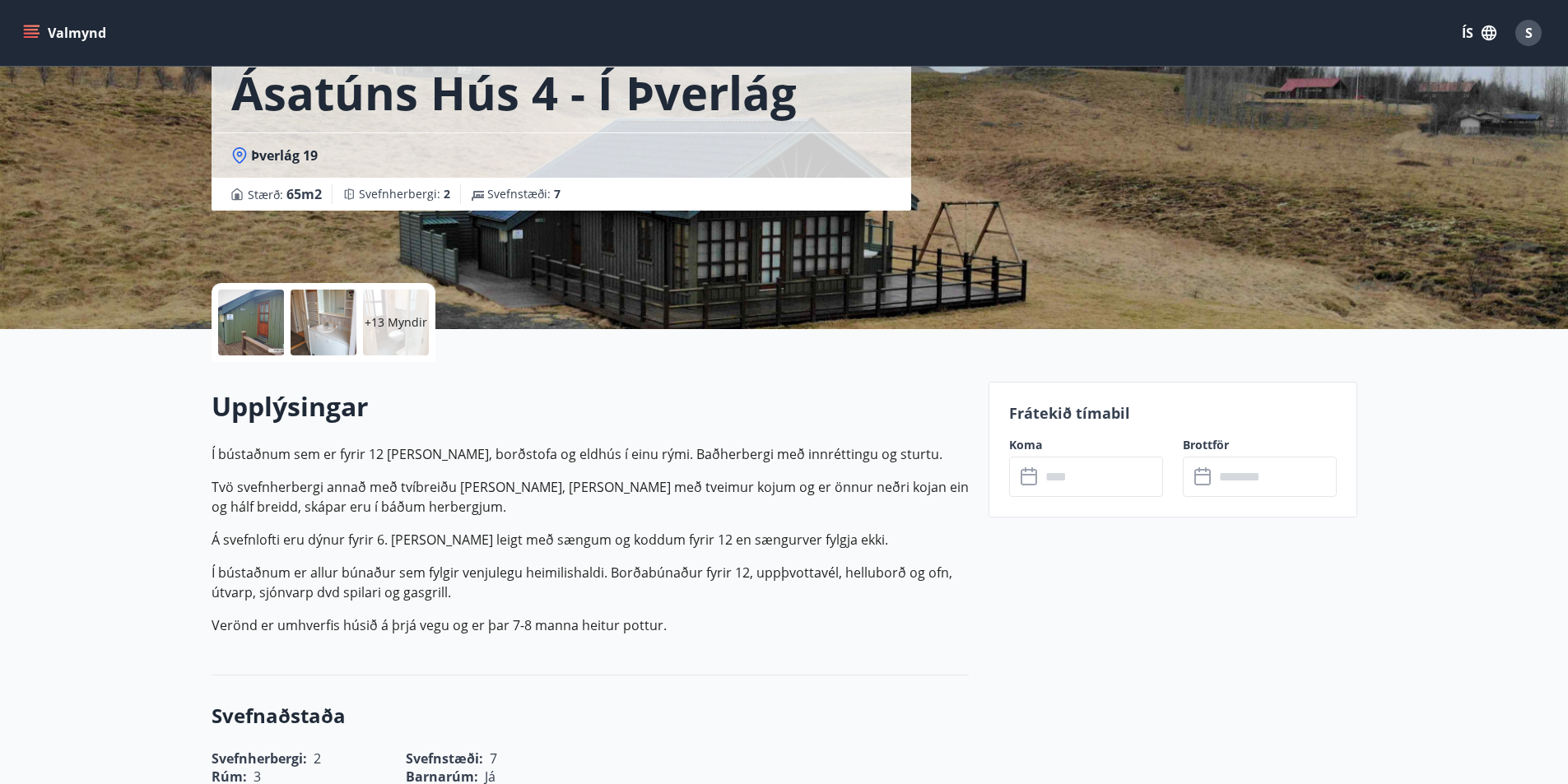
click at [268, 332] on div at bounding box center [251, 322] width 66 height 66
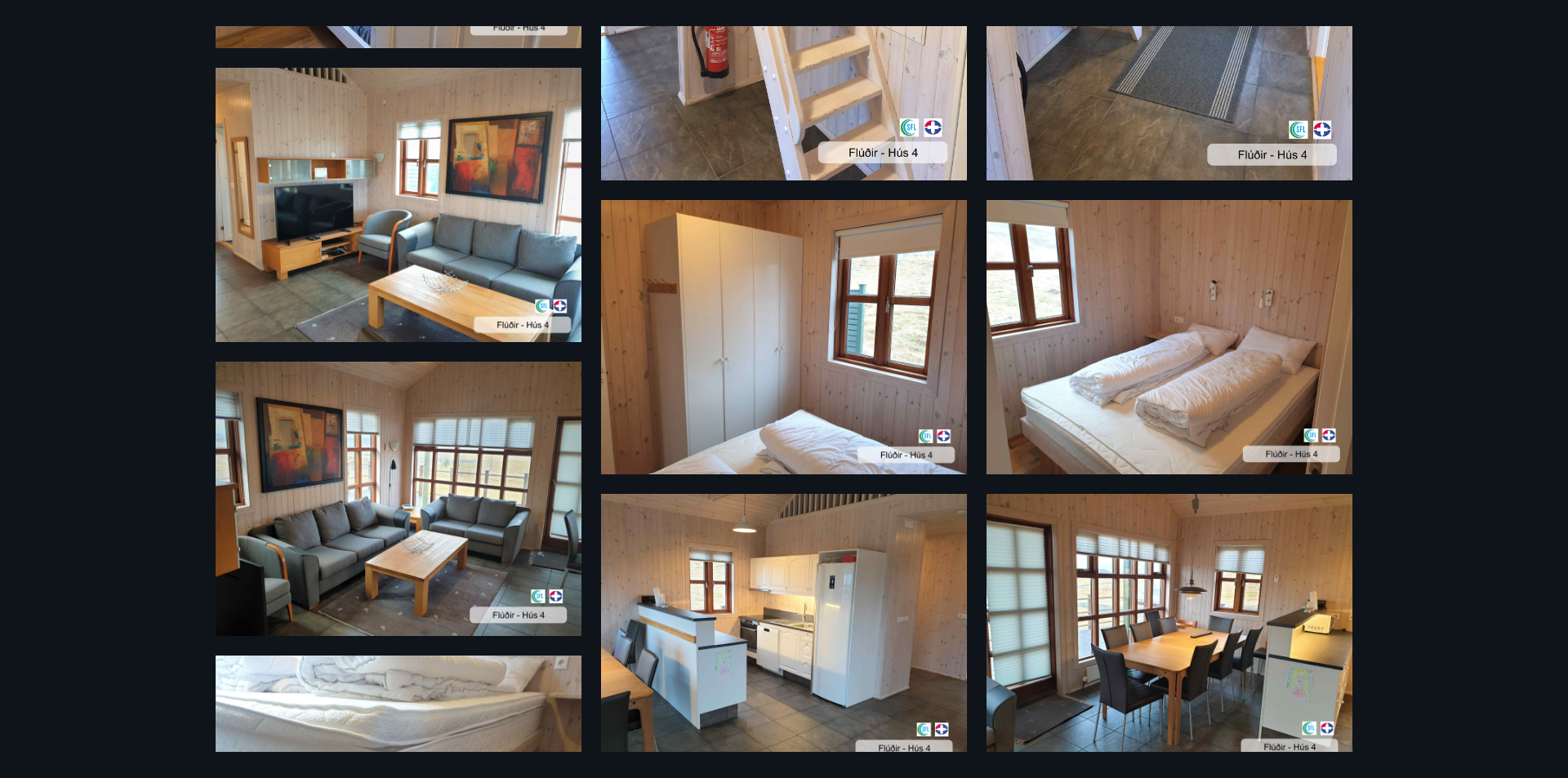
scroll to position [1446, 0]
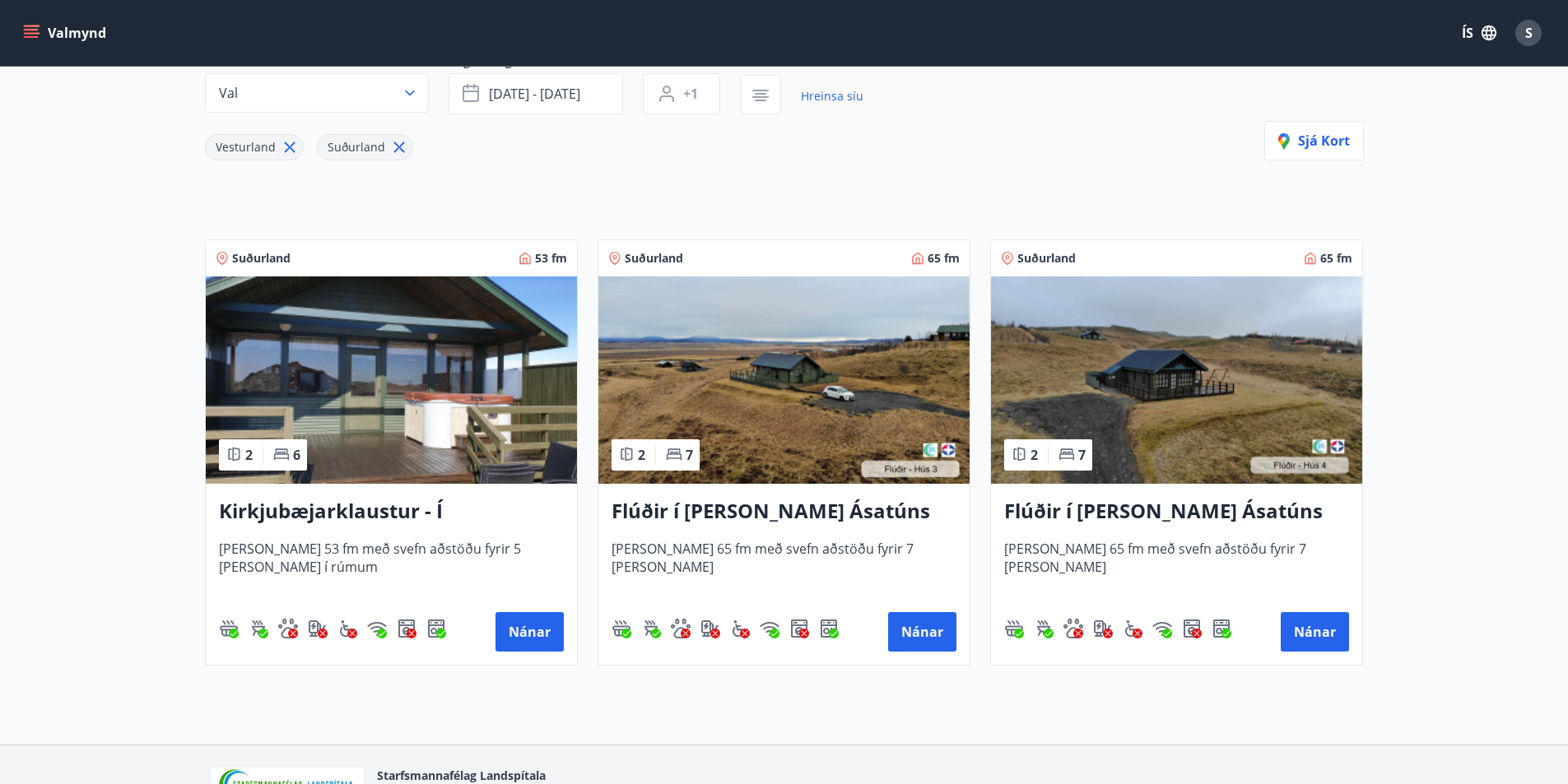
scroll to position [30, 0]
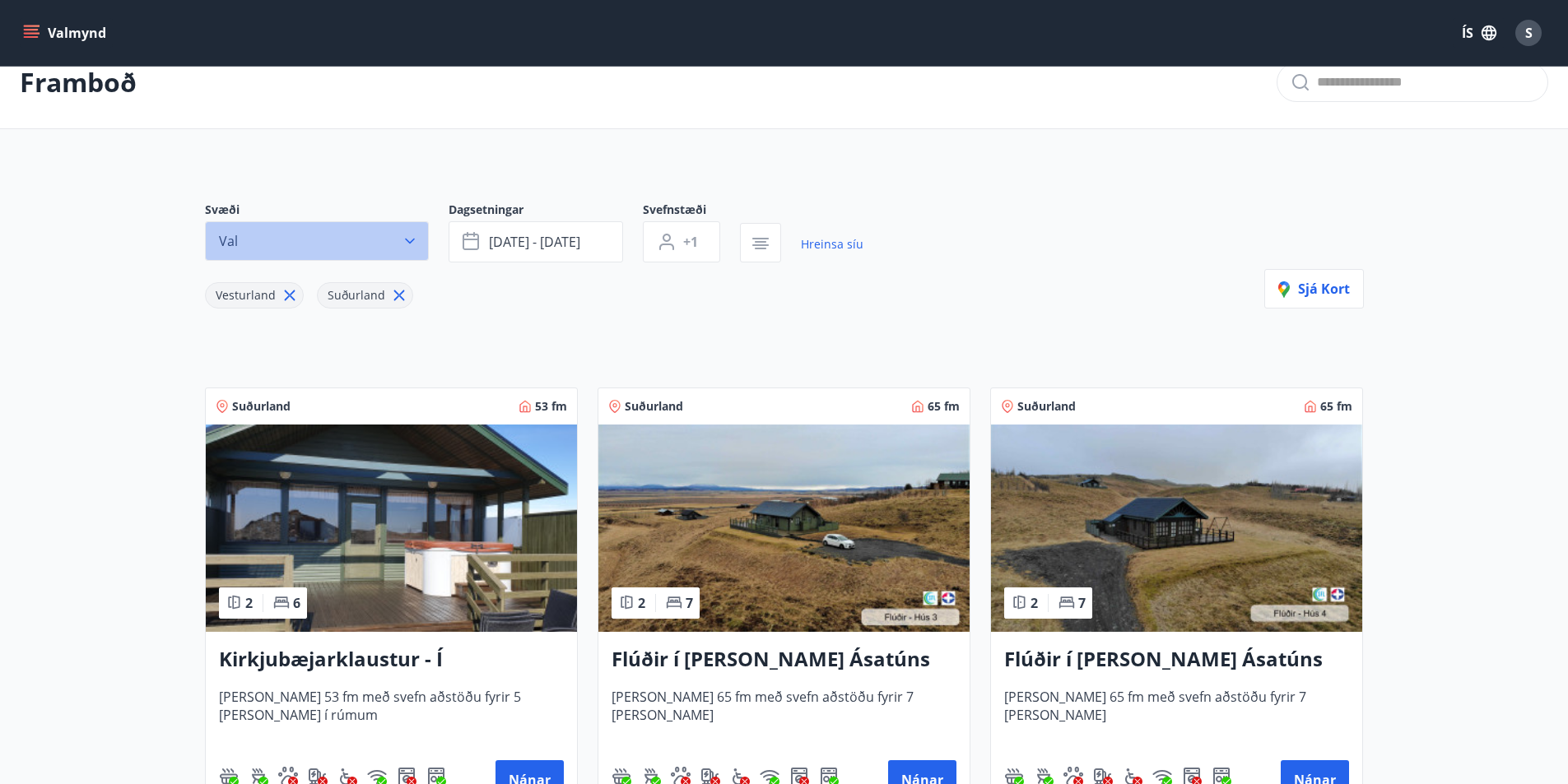
click at [294, 249] on button "Val" at bounding box center [317, 241] width 224 height 40
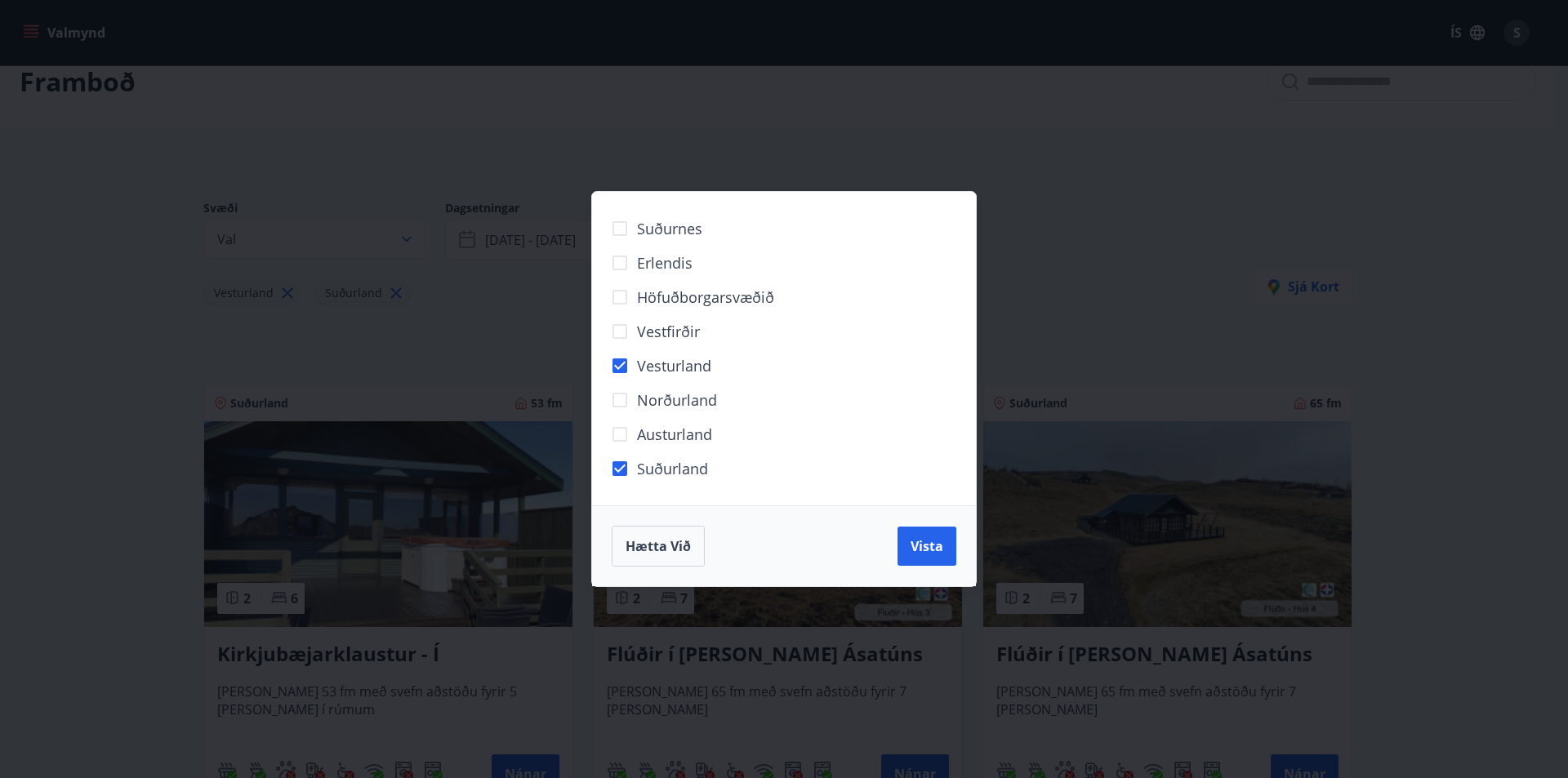
click at [690, 265] on span "Erlendis" at bounding box center [664, 263] width 56 height 21
click at [945, 556] on button "Vista" at bounding box center [927, 546] width 59 height 39
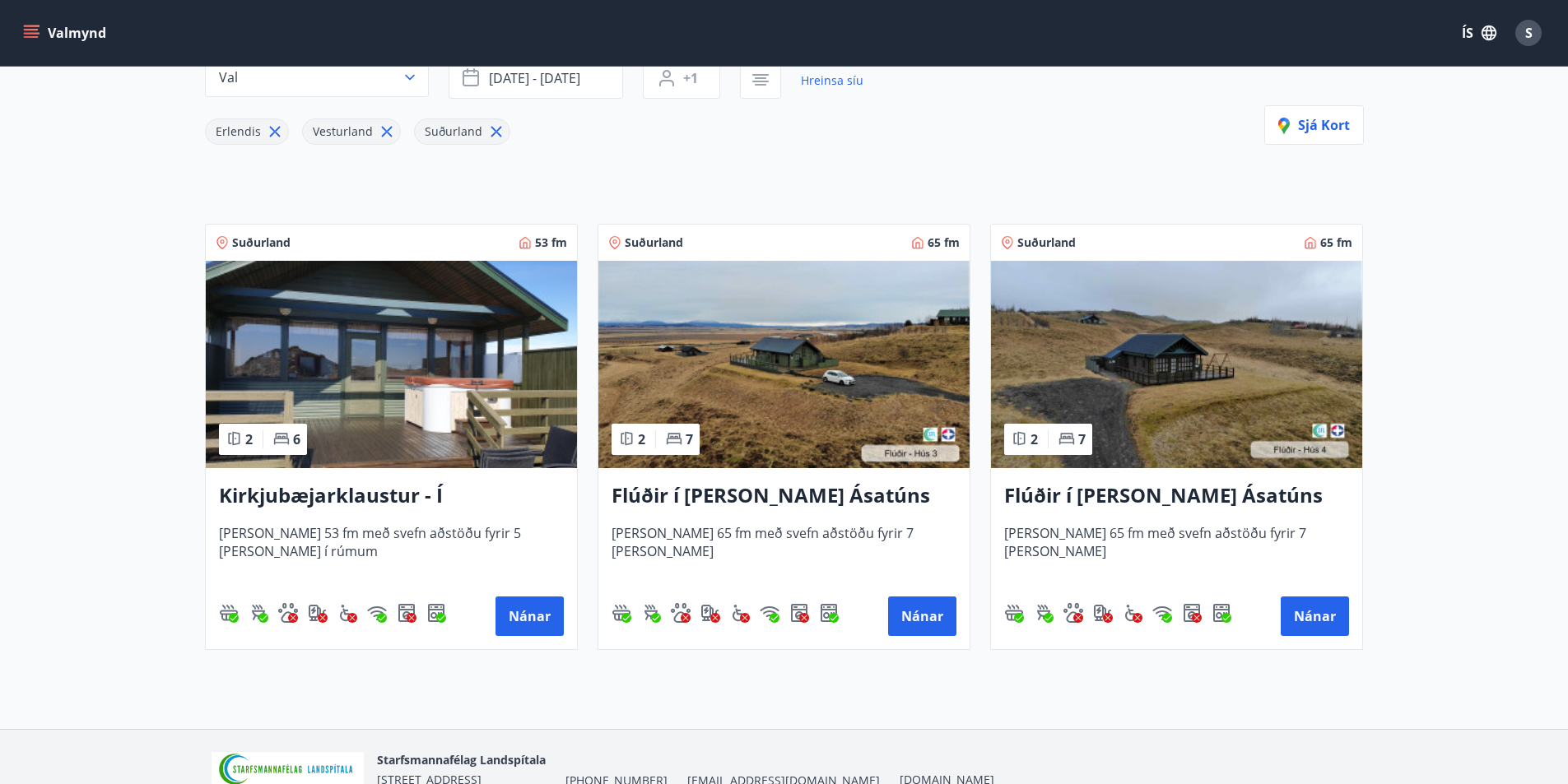
scroll to position [194, 0]
